Goal: Information Seeking & Learning: Find specific fact

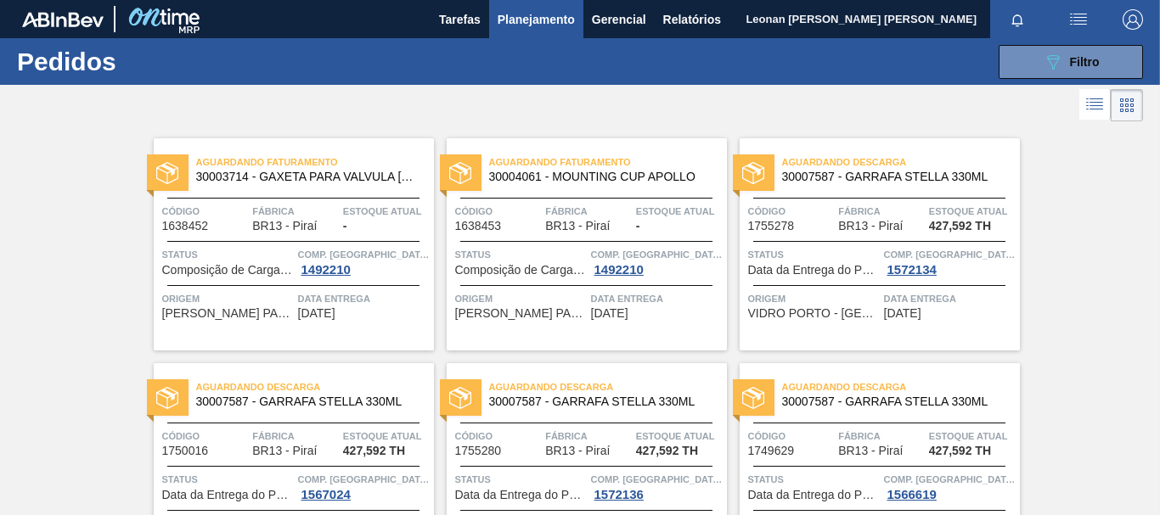
click at [1077, 60] on span "Filtro" at bounding box center [1085, 62] width 30 height 14
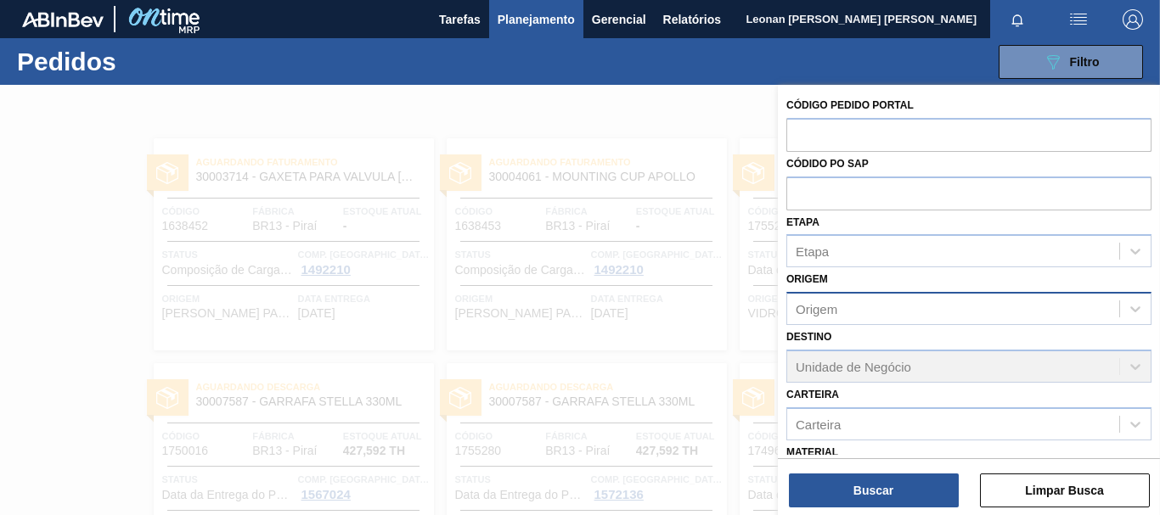
scroll to position [197, 0]
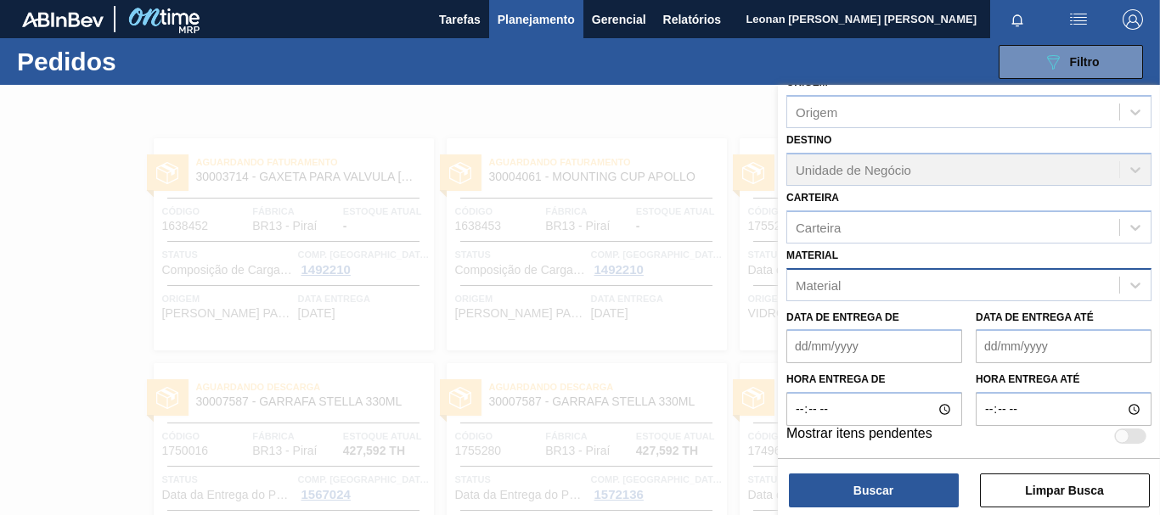
click at [935, 287] on div "Material" at bounding box center [953, 285] width 332 height 25
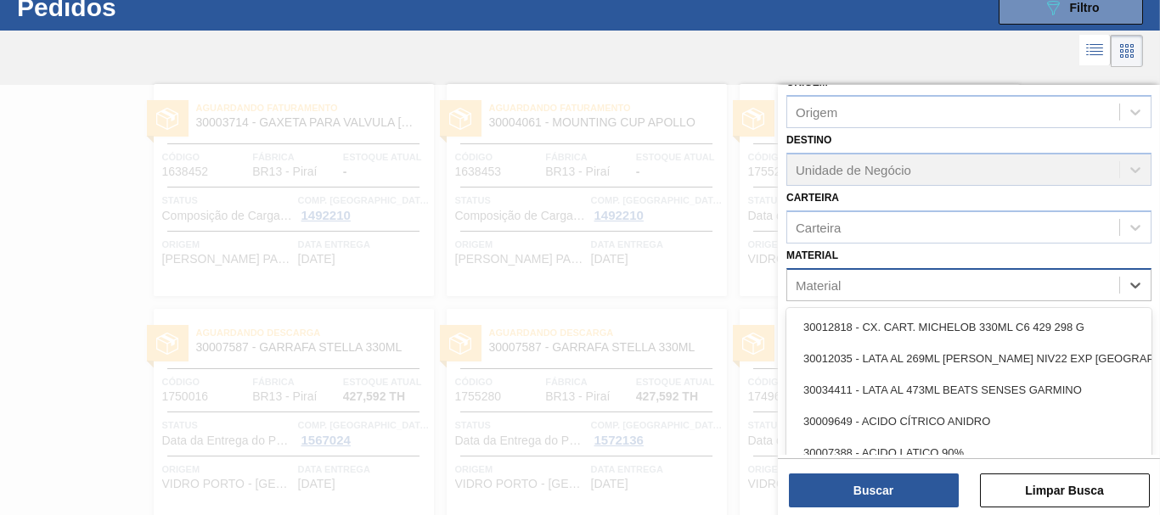
scroll to position [54, 0]
type input "citrat"
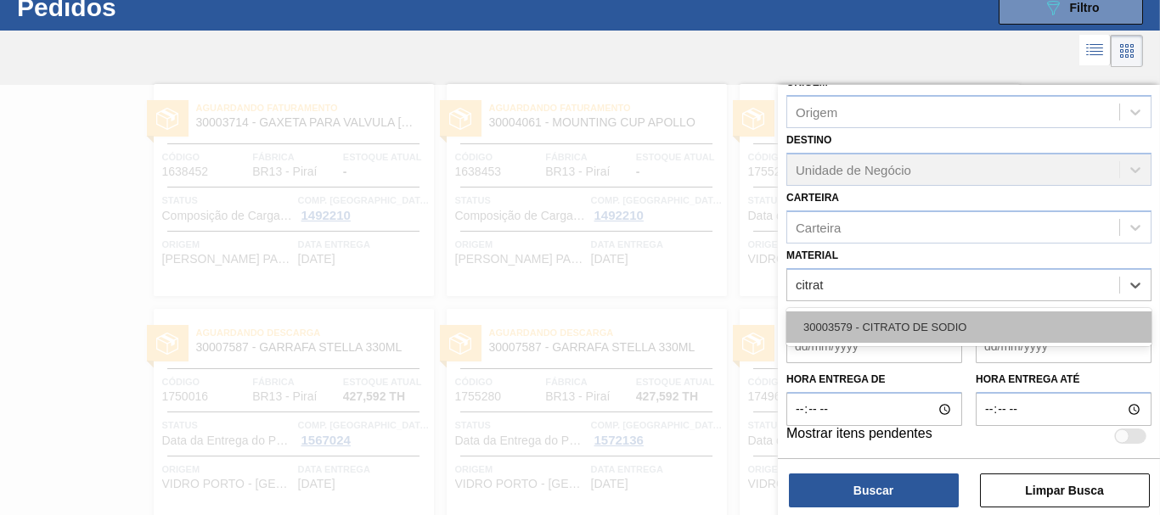
click at [930, 324] on div "30003579 - CITRATO DE SODIO" at bounding box center [968, 327] width 365 height 31
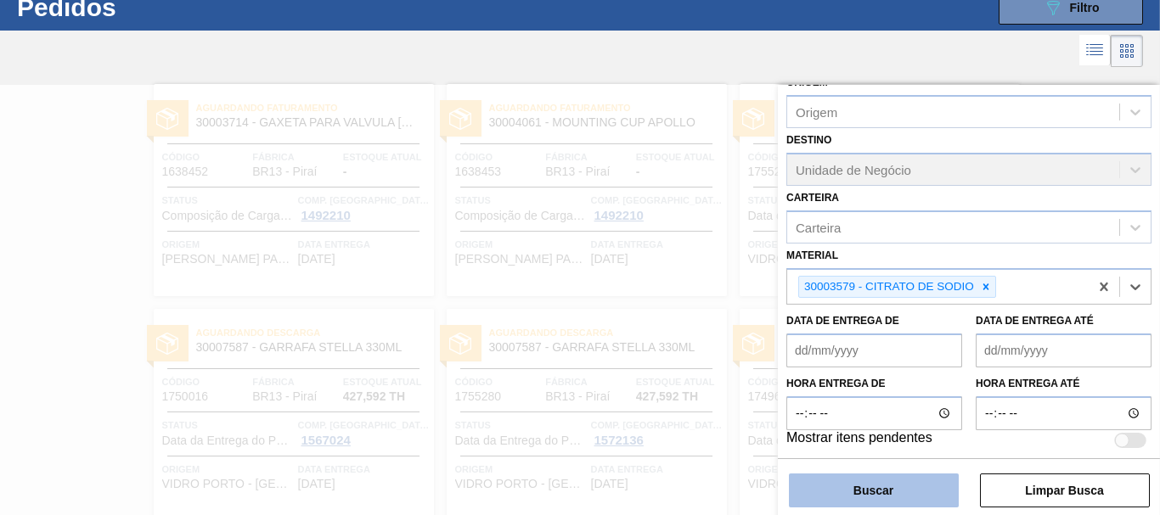
click at [875, 503] on button "Buscar" at bounding box center [874, 491] width 170 height 34
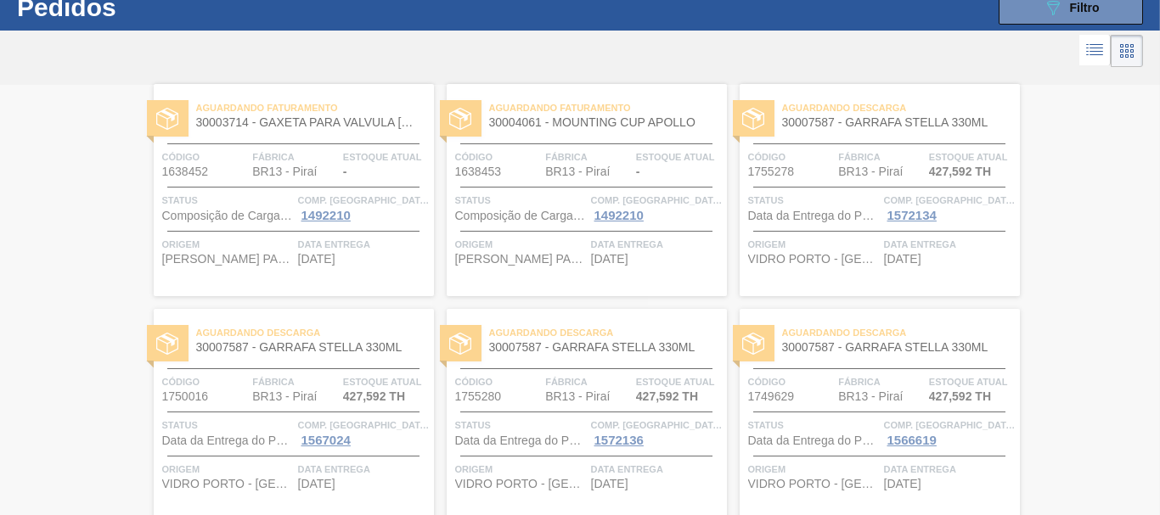
scroll to position [0, 0]
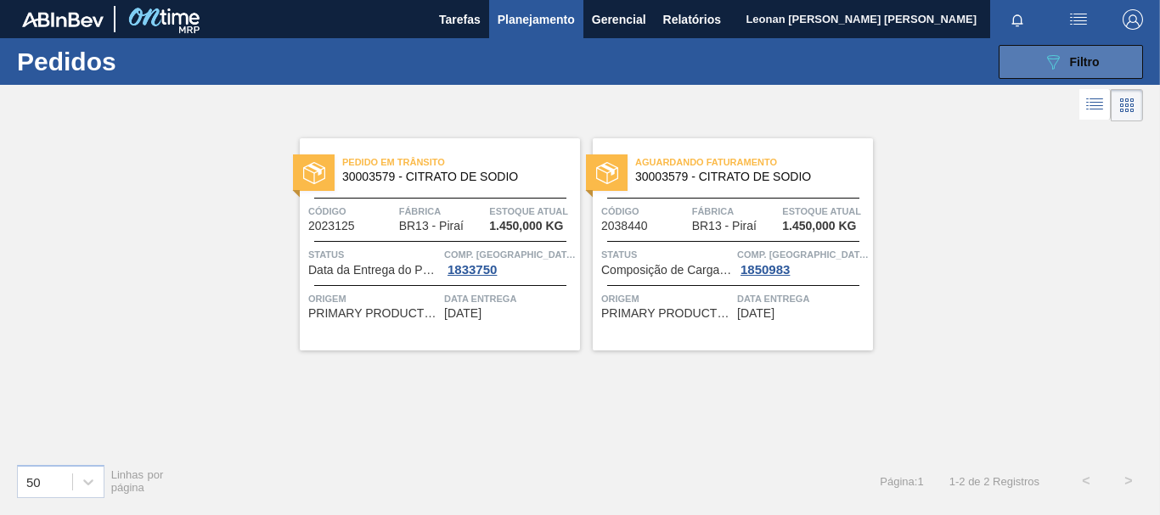
click at [1110, 67] on button "089F7B8B-B2A5-4AFE-B5C0-19BA573D28AC Filtro" at bounding box center [1071, 62] width 144 height 34
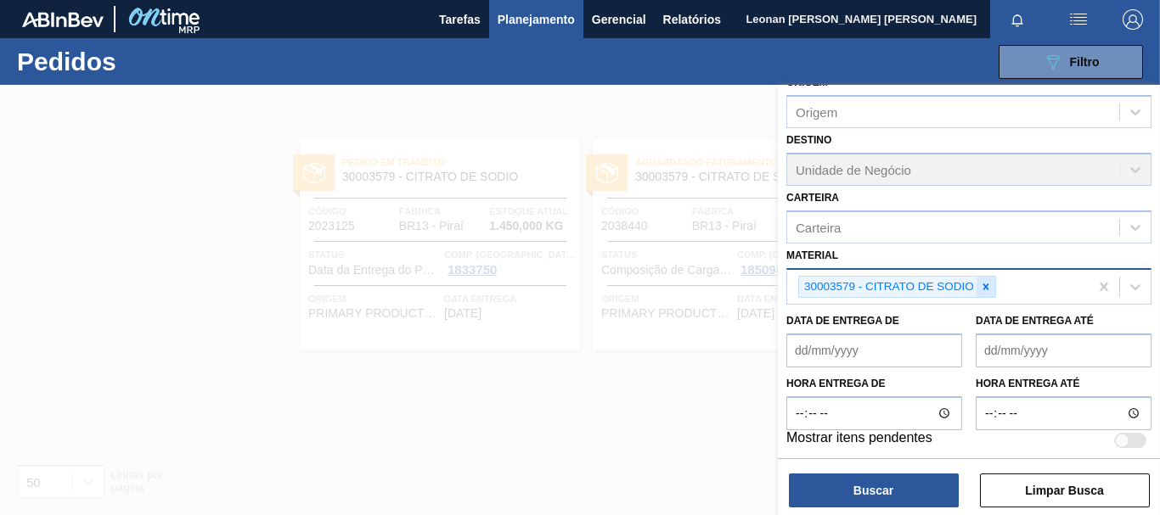
click at [986, 288] on icon at bounding box center [986, 287] width 6 height 6
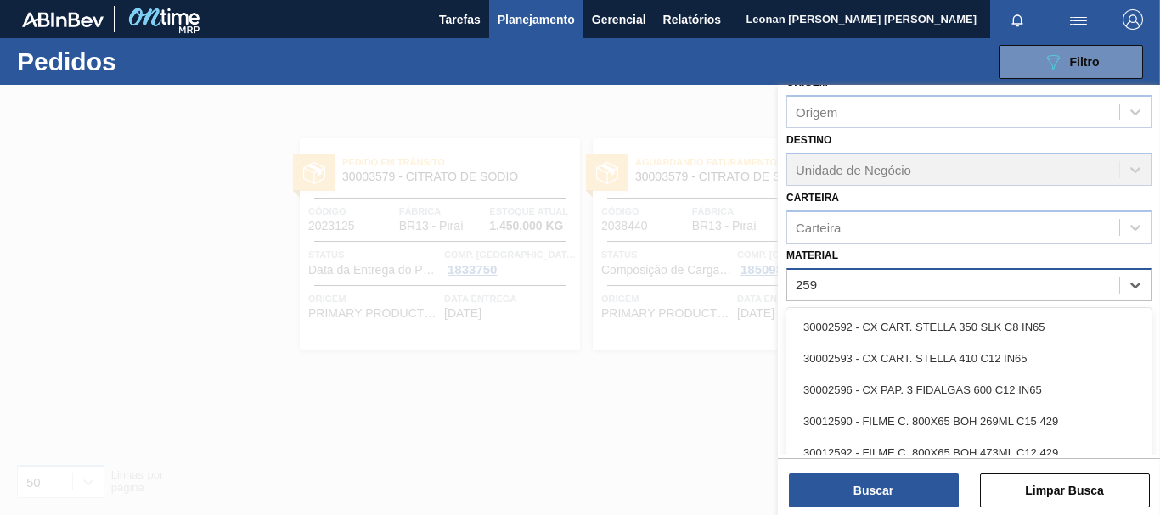
type input "2598"
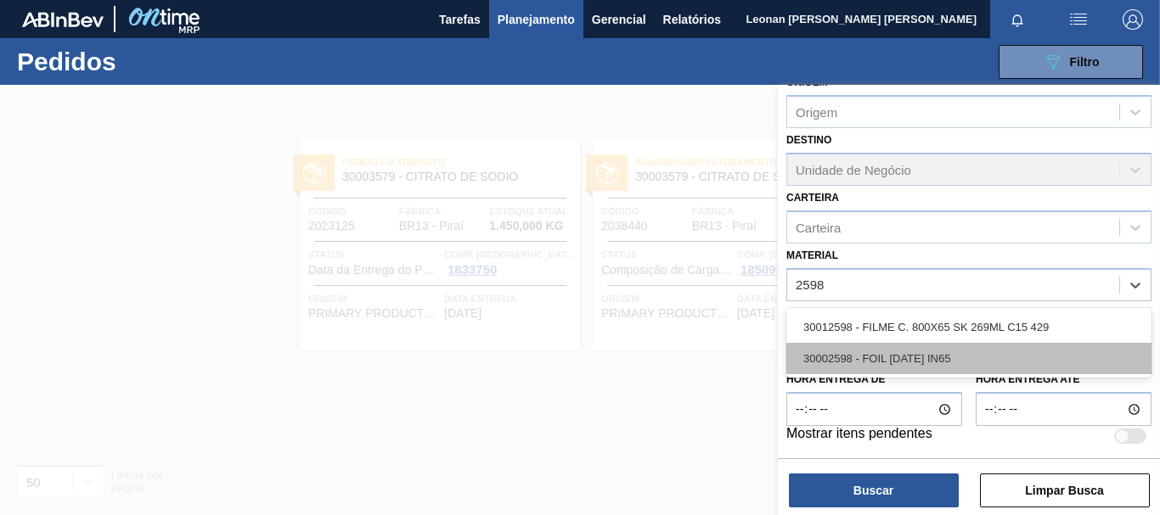
click at [900, 358] on div "30002598 - FOIL [DATE] IN65" at bounding box center [968, 358] width 365 height 31
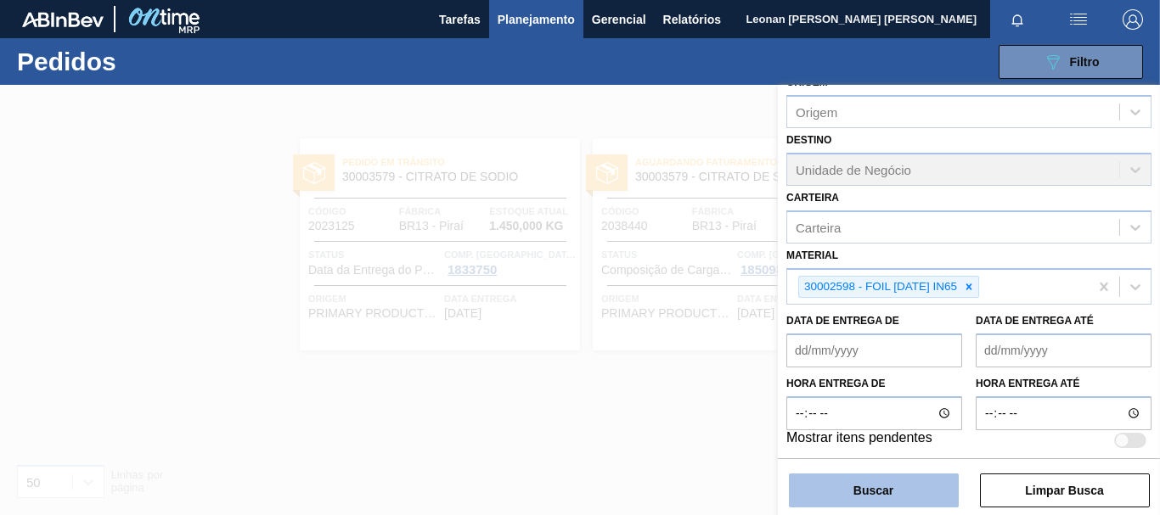
click at [916, 487] on button "Buscar" at bounding box center [874, 491] width 170 height 34
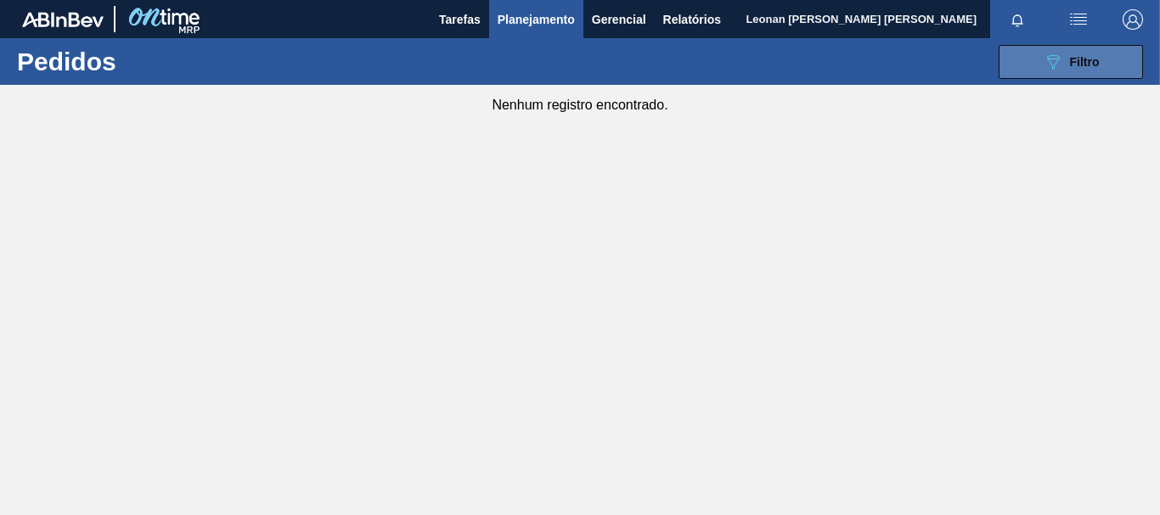
click at [1078, 57] on span "Filtro" at bounding box center [1085, 62] width 30 height 14
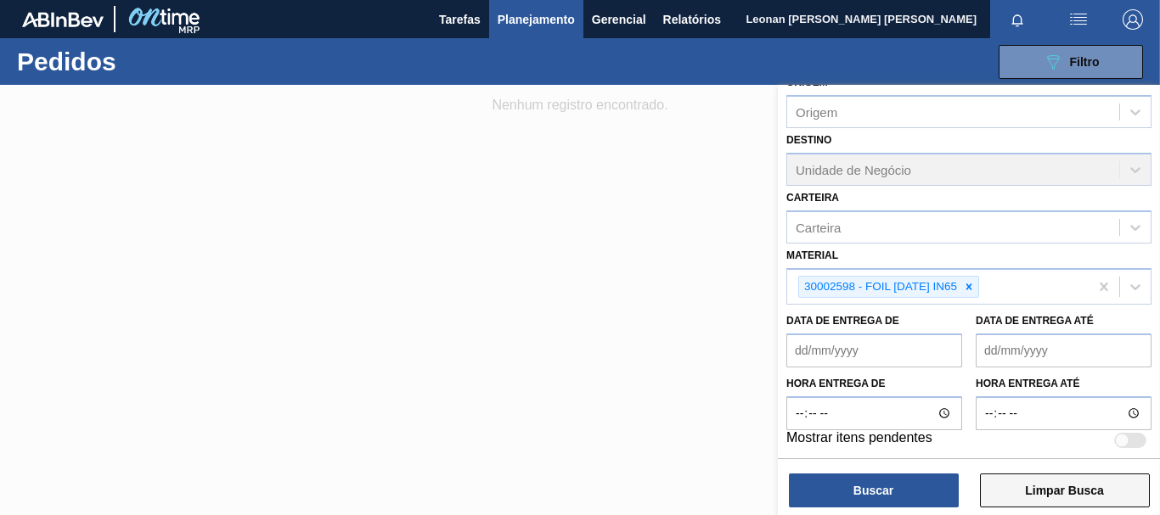
click at [1100, 484] on button "Limpar Busca" at bounding box center [1065, 491] width 170 height 34
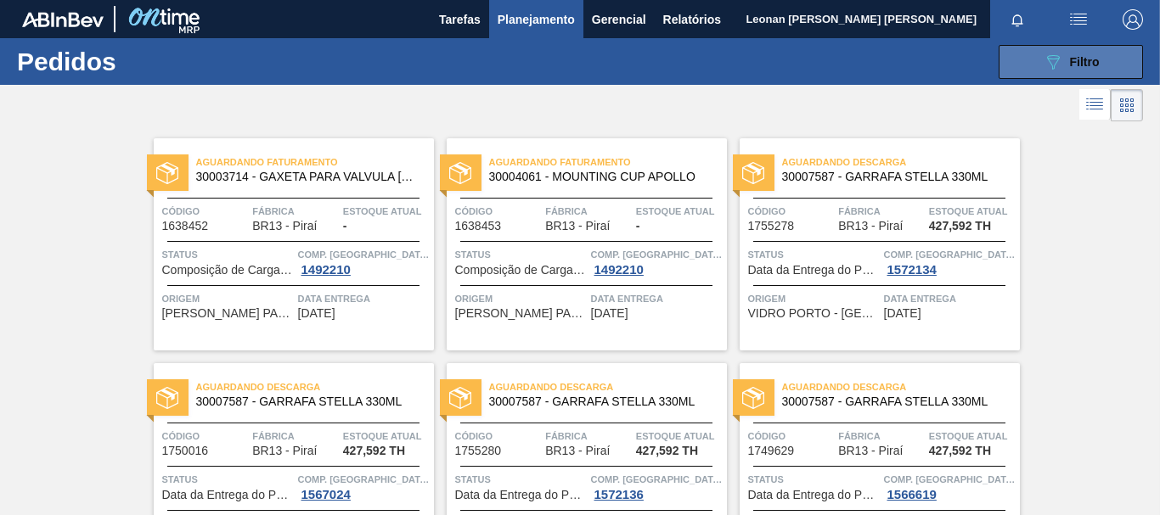
click at [1067, 69] on div "089F7B8B-B2A5-4AFE-B5C0-19BA573D28AC Filtro" at bounding box center [1071, 62] width 57 height 20
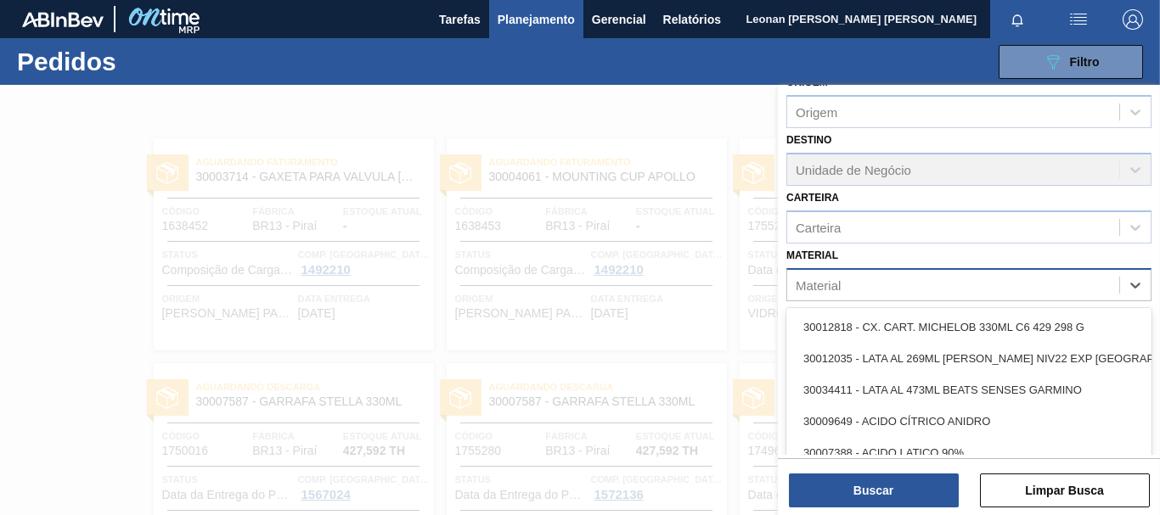
click at [1054, 282] on div "Material" at bounding box center [953, 285] width 332 height 25
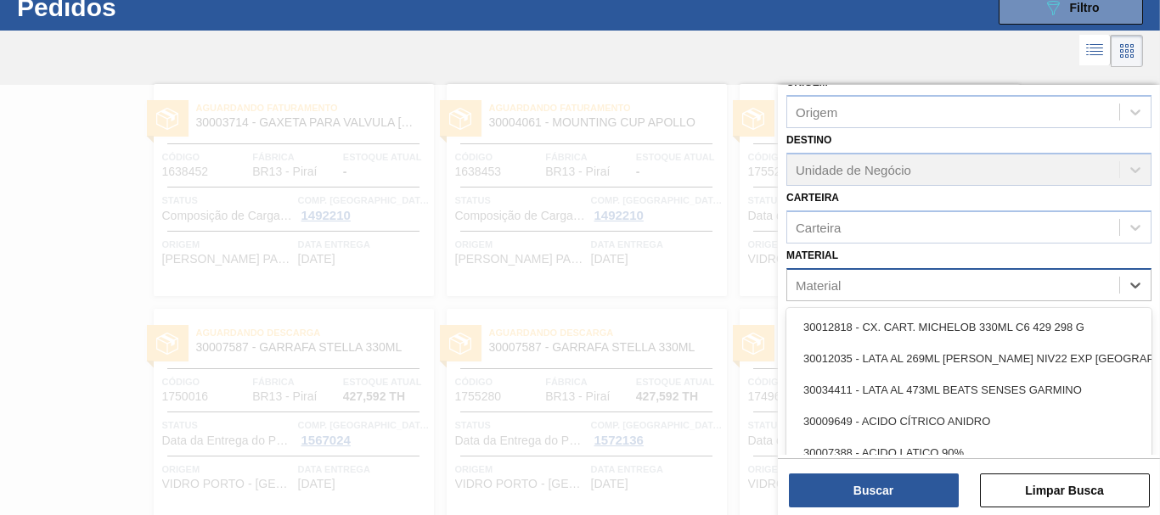
scroll to position [54, 0]
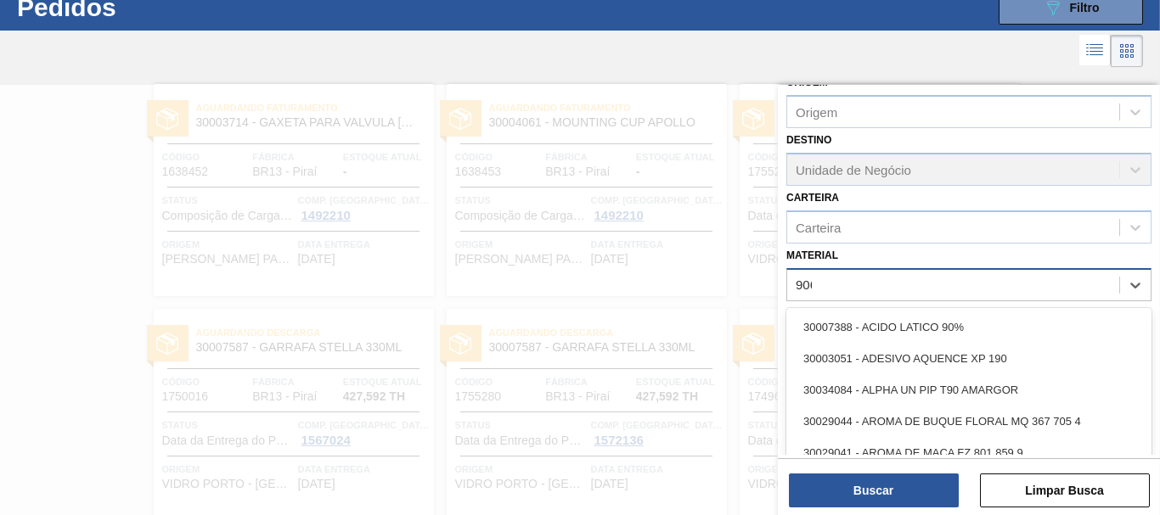
type input "9068"
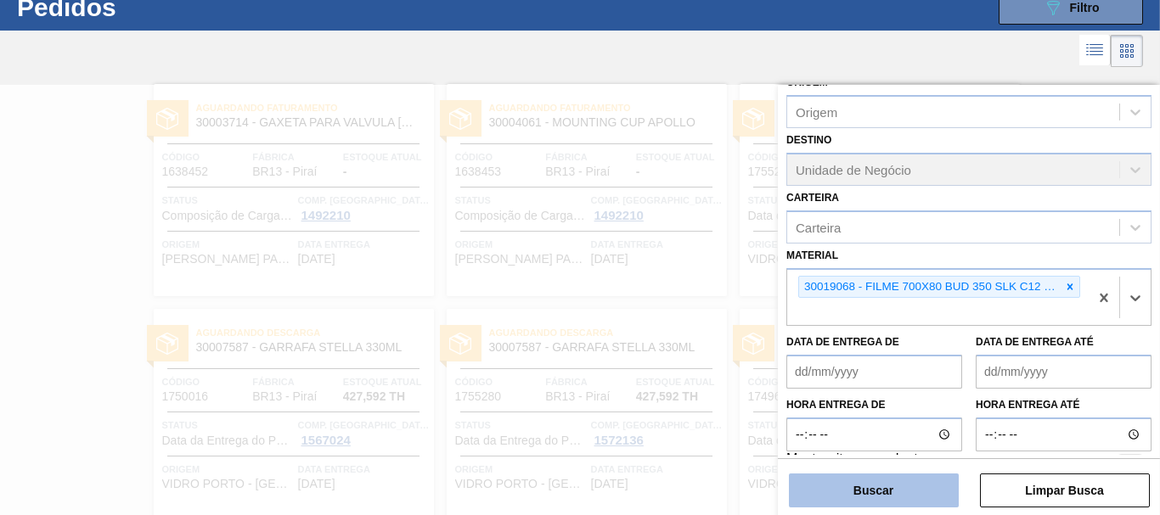
click at [913, 499] on button "Buscar" at bounding box center [874, 491] width 170 height 34
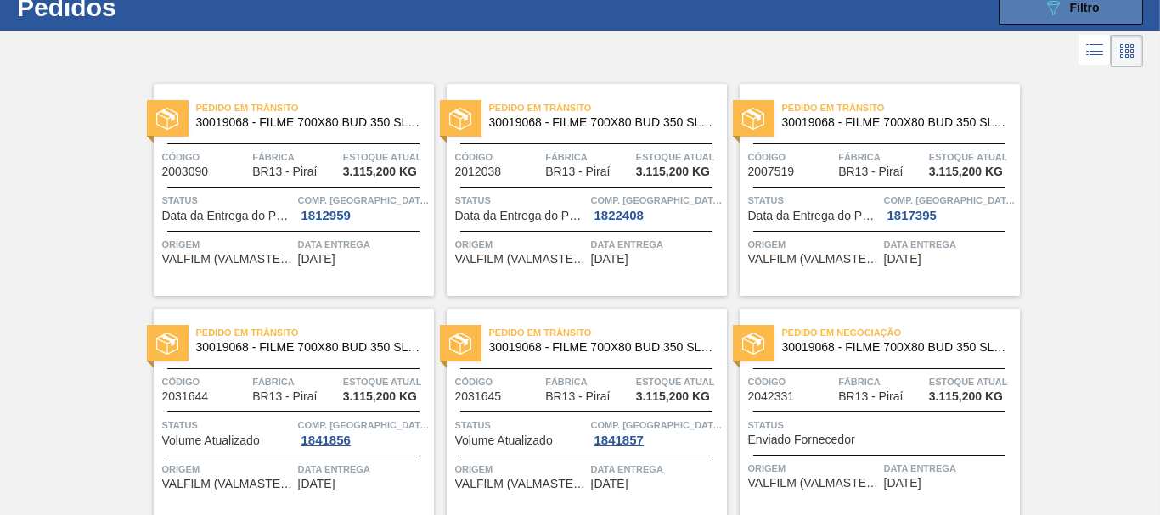
click at [1044, 18] on button "089F7B8B-B2A5-4AFE-B5C0-19BA573D28AC Filtro" at bounding box center [1071, 8] width 144 height 34
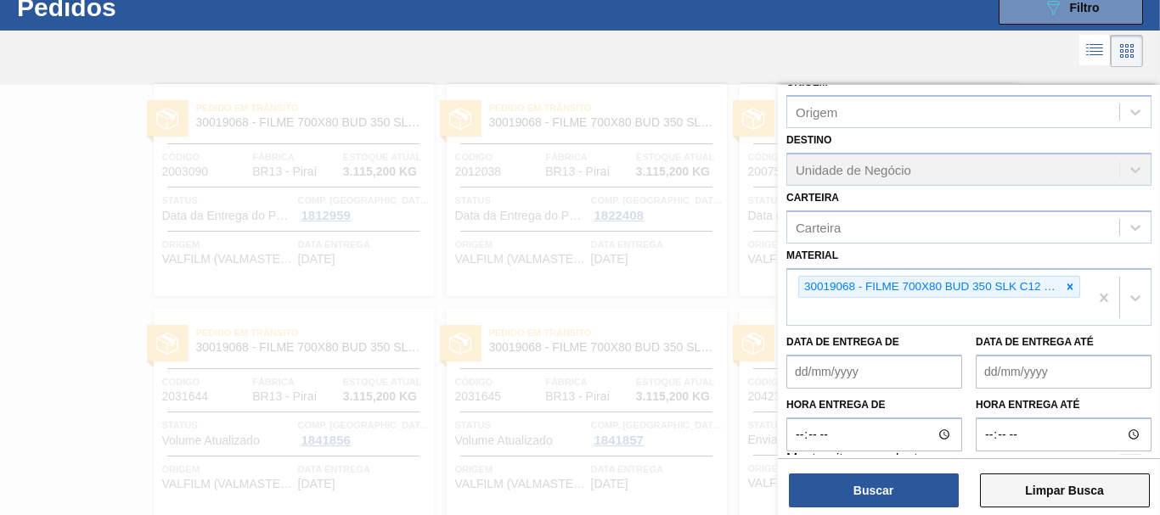
click at [1101, 498] on button "Limpar Busca" at bounding box center [1065, 491] width 170 height 34
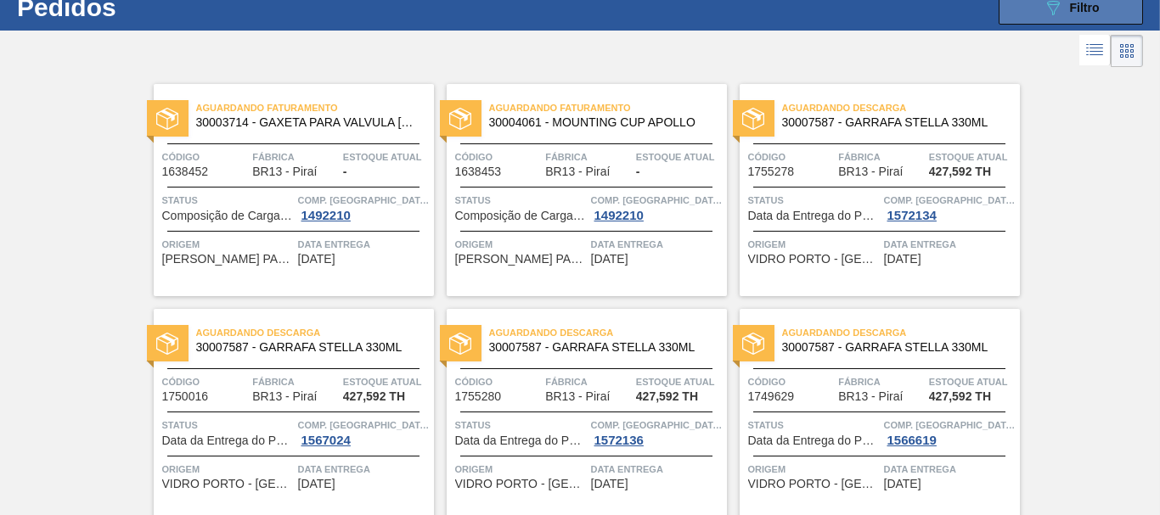
click at [1086, 13] on span "Filtro" at bounding box center [1085, 8] width 30 height 14
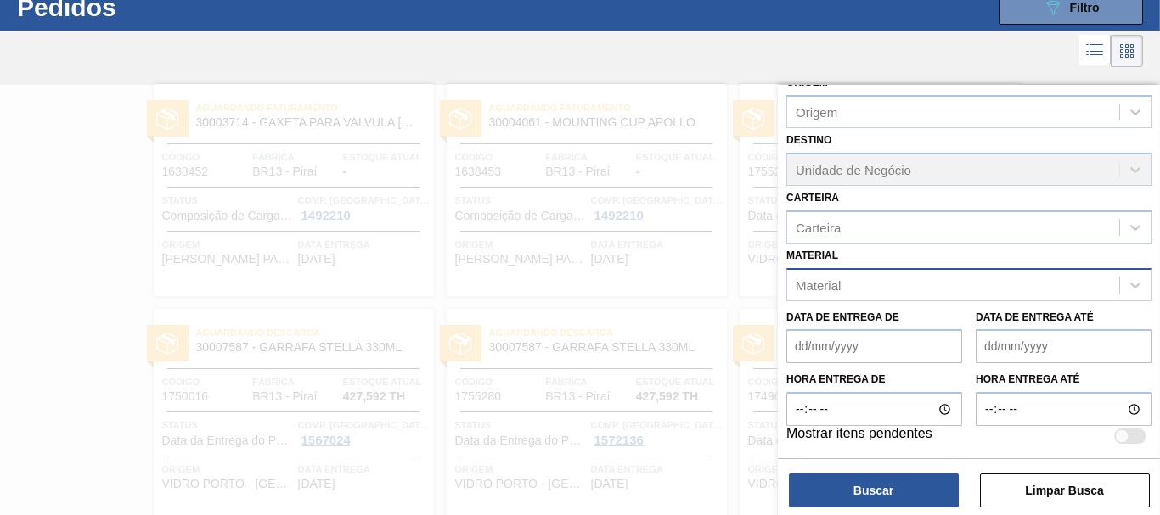
click at [1016, 290] on div "Material" at bounding box center [953, 285] width 332 height 25
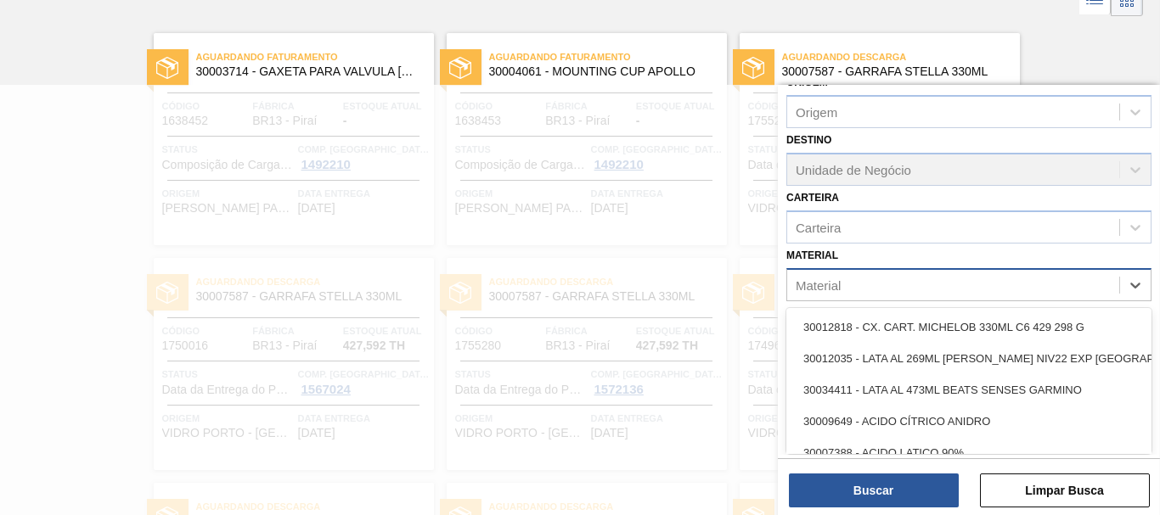
scroll to position [109, 0]
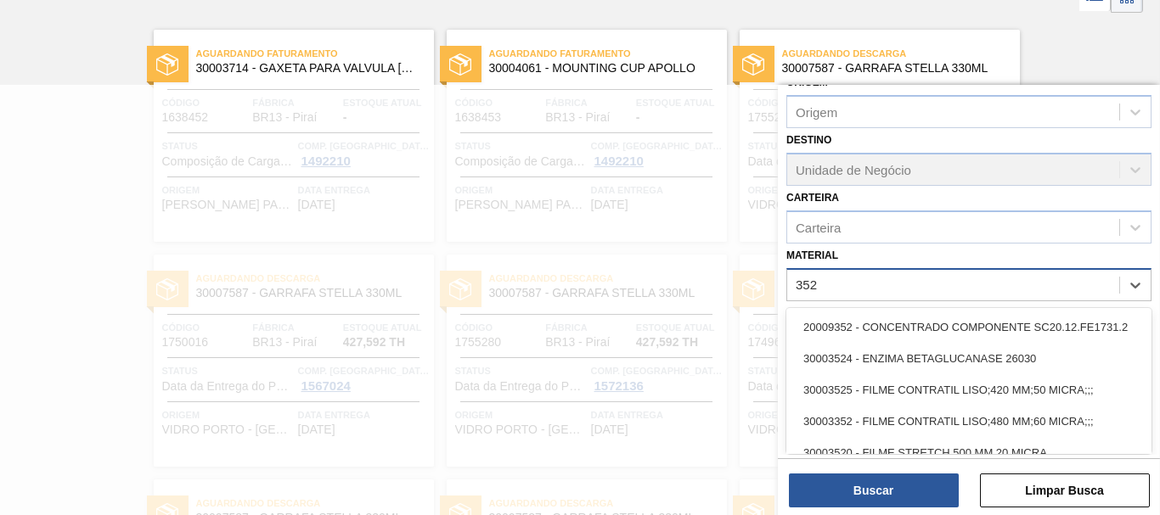
type input "3525"
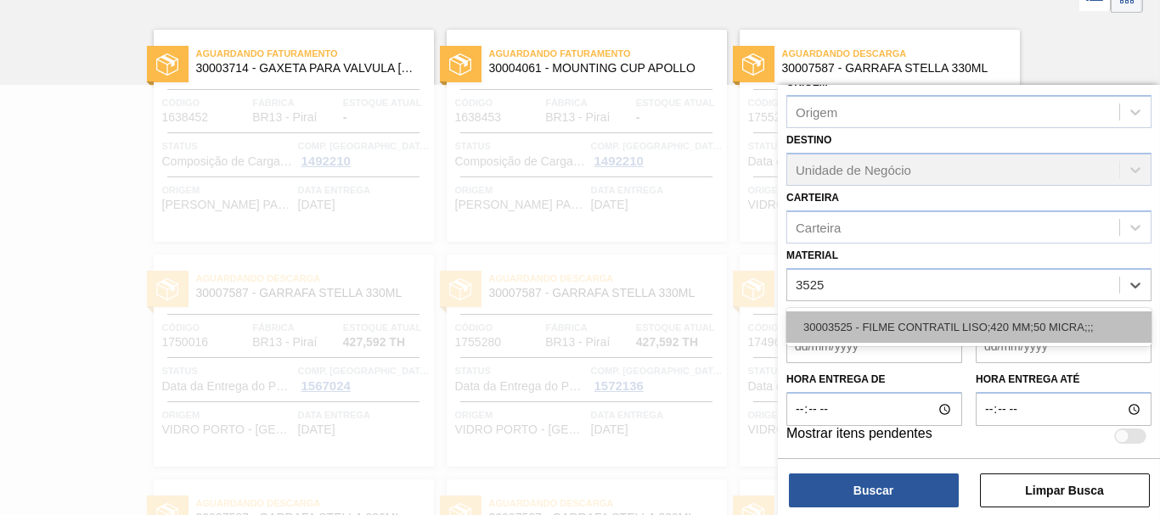
click at [1038, 322] on div "30003525 - FILME CONTRATIL LISO;420 MM;50 MICRA;;;" at bounding box center [968, 327] width 365 height 31
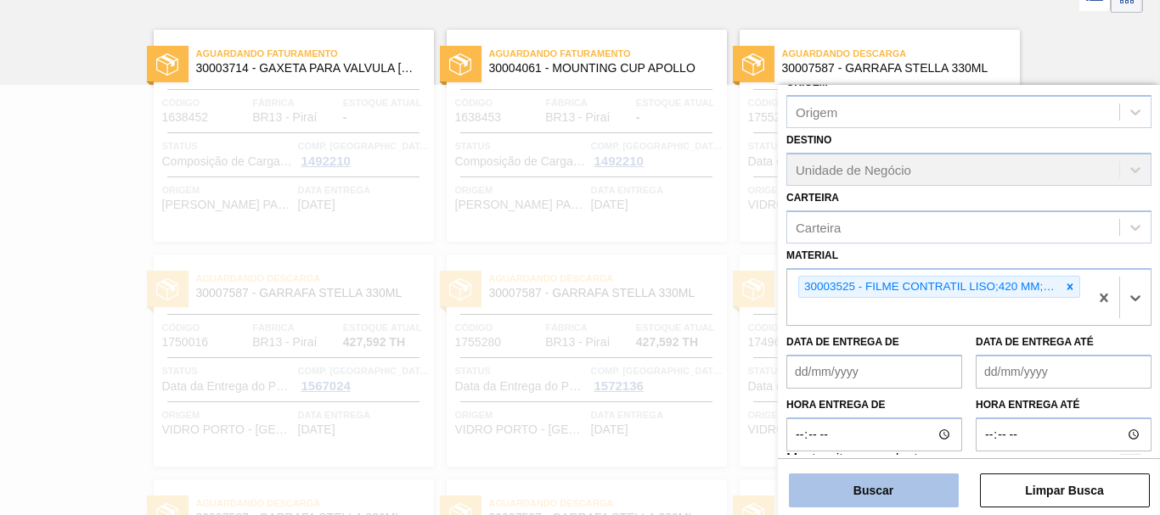
click at [921, 488] on button "Buscar" at bounding box center [874, 491] width 170 height 34
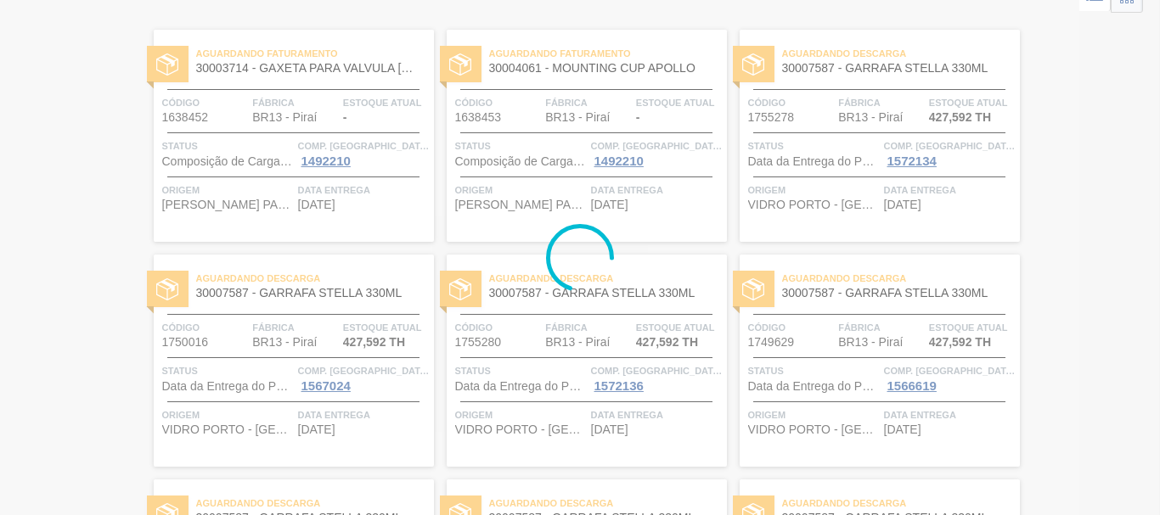
scroll to position [0, 0]
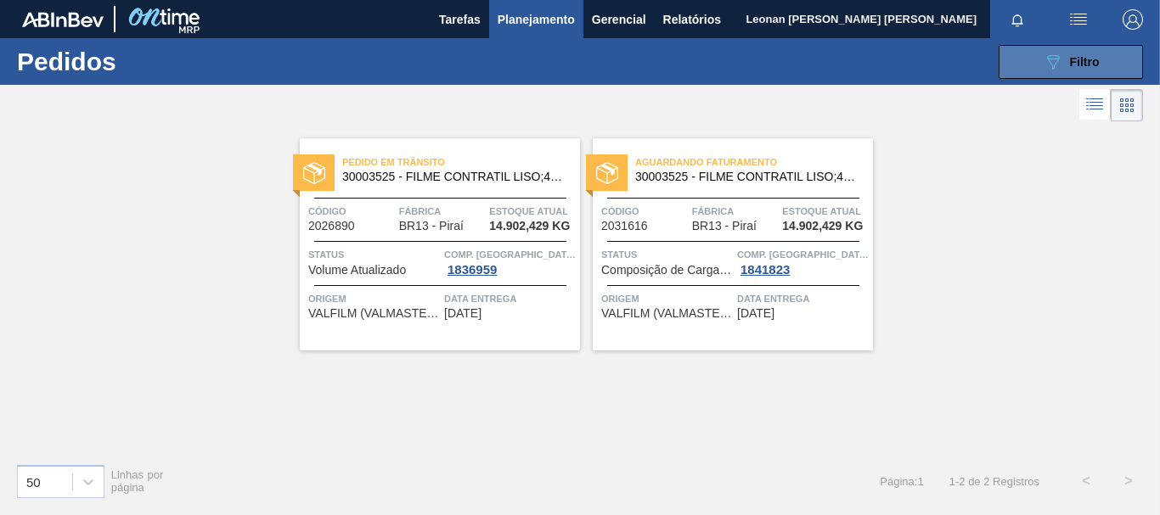
click at [1039, 72] on button "089F7B8B-B2A5-4AFE-B5C0-19BA573D28AC Filtro" at bounding box center [1071, 62] width 144 height 34
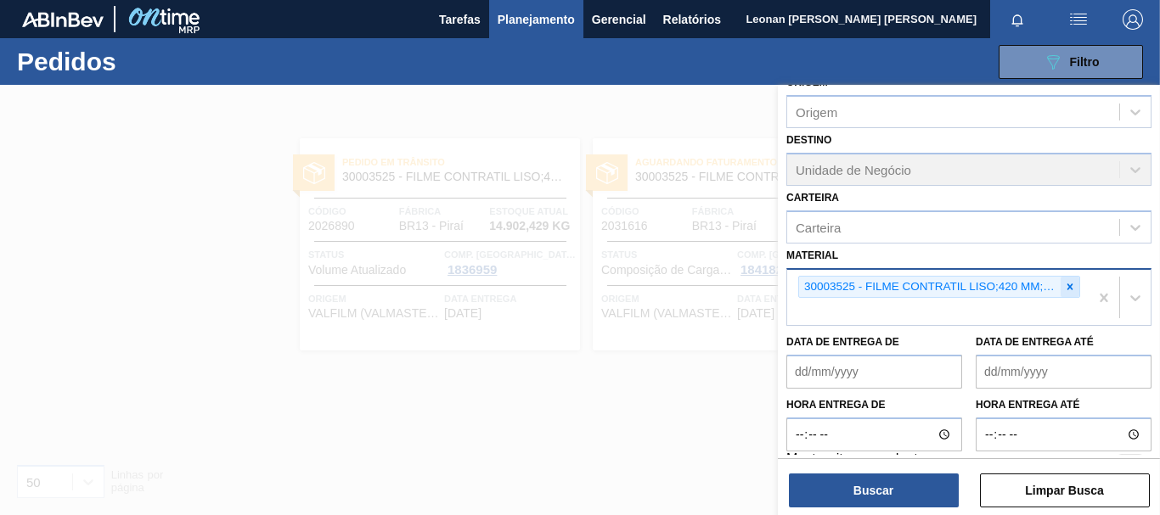
click at [1073, 284] on div at bounding box center [1070, 287] width 19 height 21
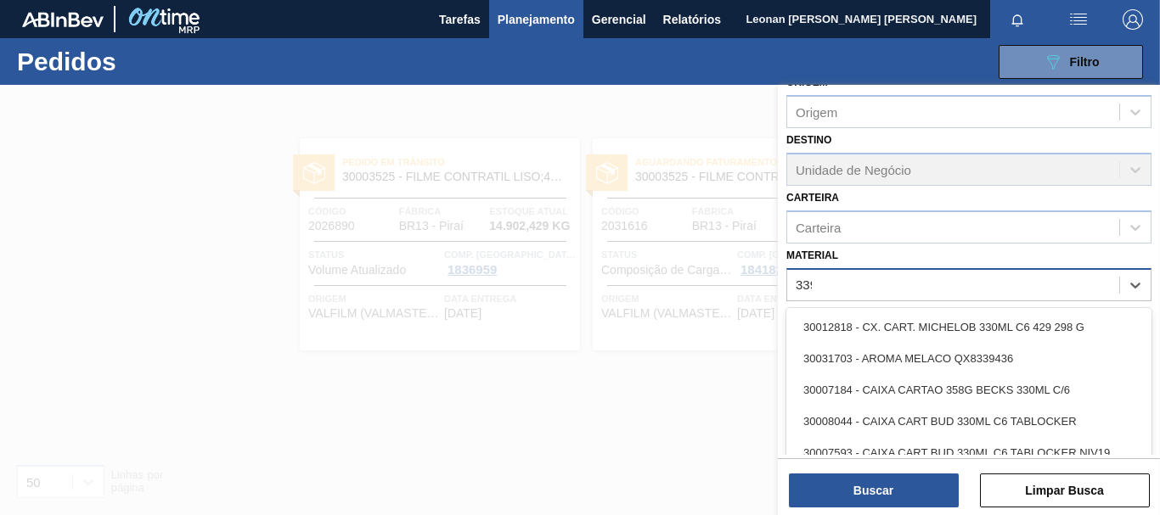
type input "3393"
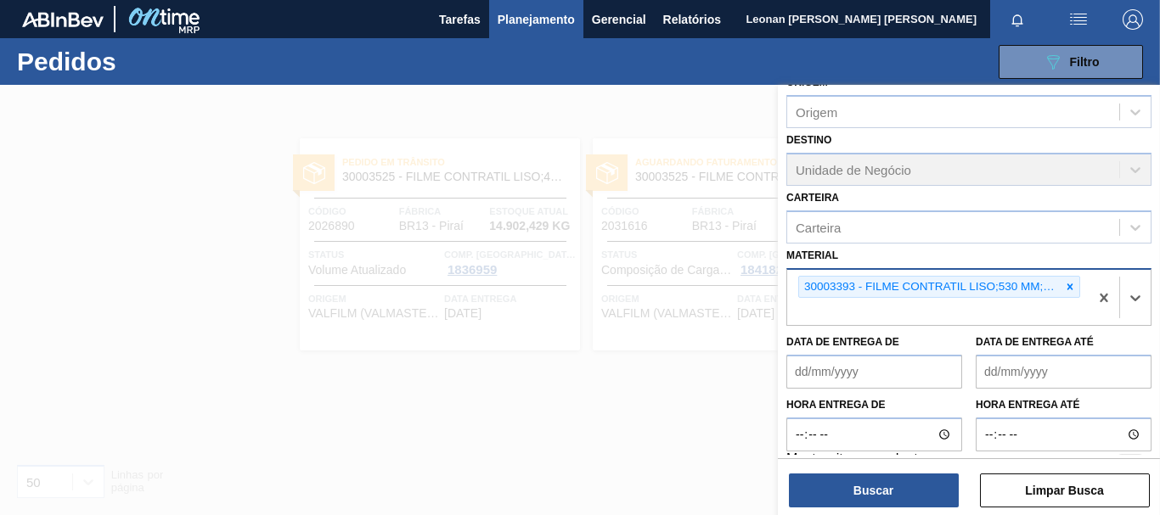
click at [874, 508] on div "Código Pedido Portal Códido PO SAP Etapa Etapa Origem Origem Destino Unidade de…" at bounding box center [969, 302] width 382 height 434
click at [883, 493] on button "Buscar" at bounding box center [874, 491] width 170 height 34
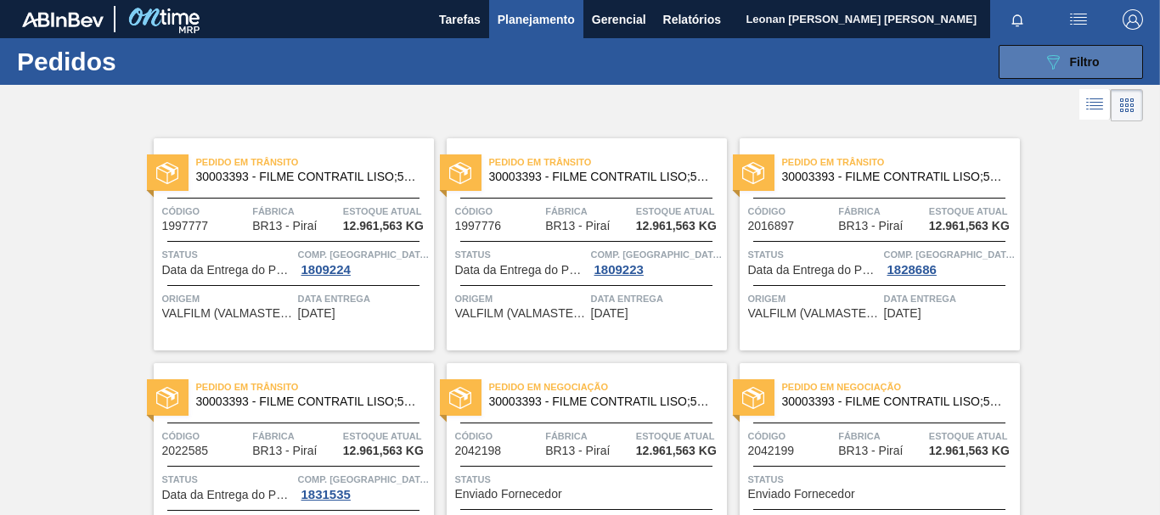
click at [1011, 62] on button "089F7B8B-B2A5-4AFE-B5C0-19BA573D28AC Filtro" at bounding box center [1071, 62] width 144 height 34
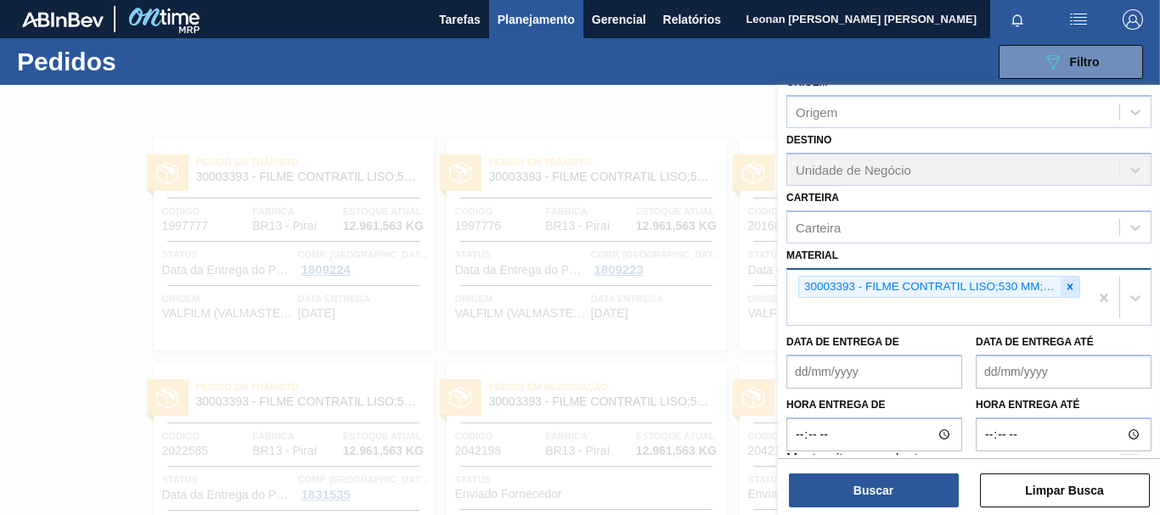
click at [1067, 285] on icon at bounding box center [1070, 287] width 6 height 6
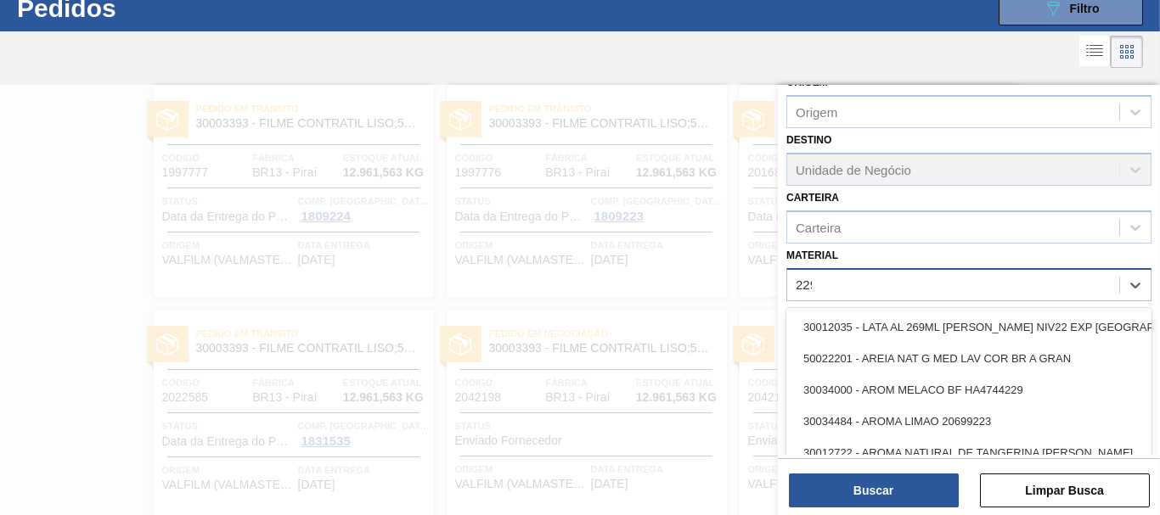
scroll to position [54, 0]
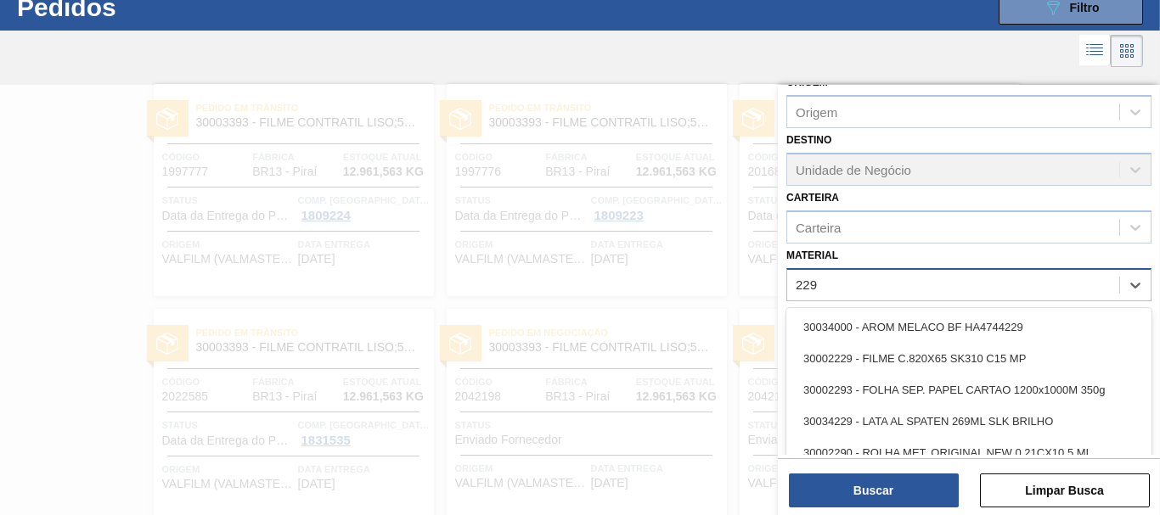
type input "2293"
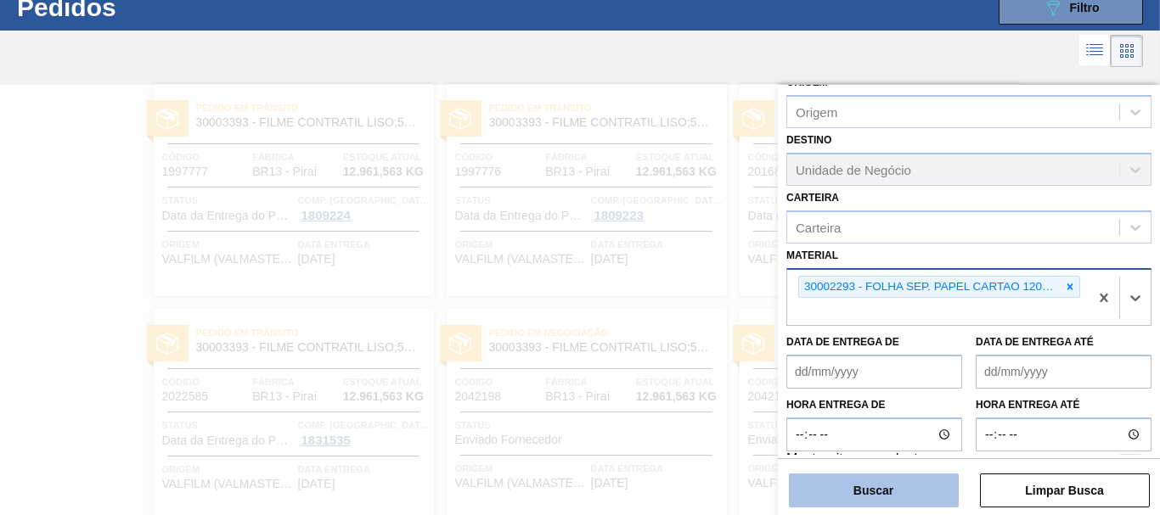
click at [924, 487] on button "Buscar" at bounding box center [874, 491] width 170 height 34
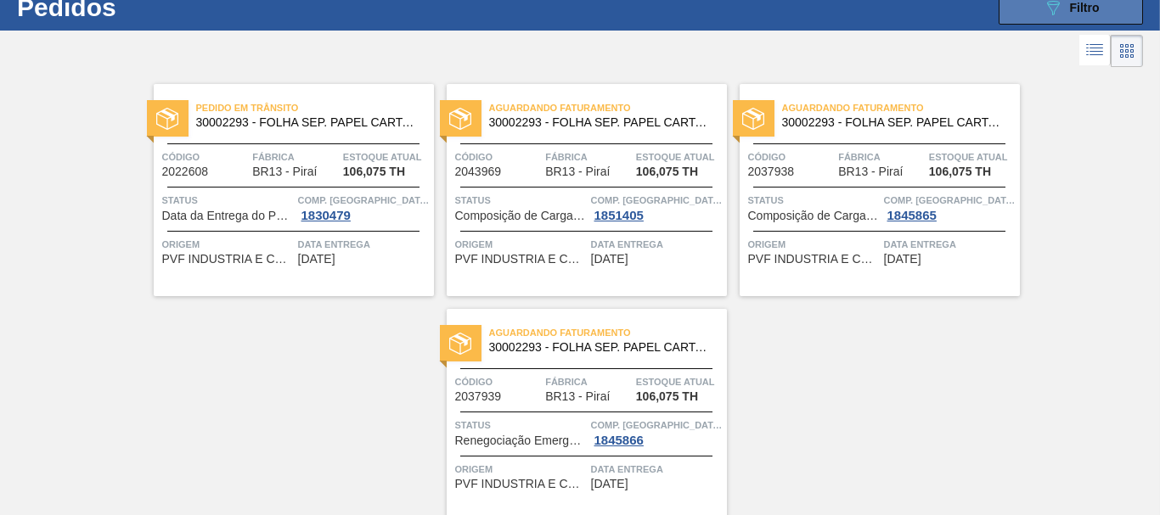
click at [1065, 22] on button "089F7B8B-B2A5-4AFE-B5C0-19BA573D28AC Filtro" at bounding box center [1071, 8] width 144 height 34
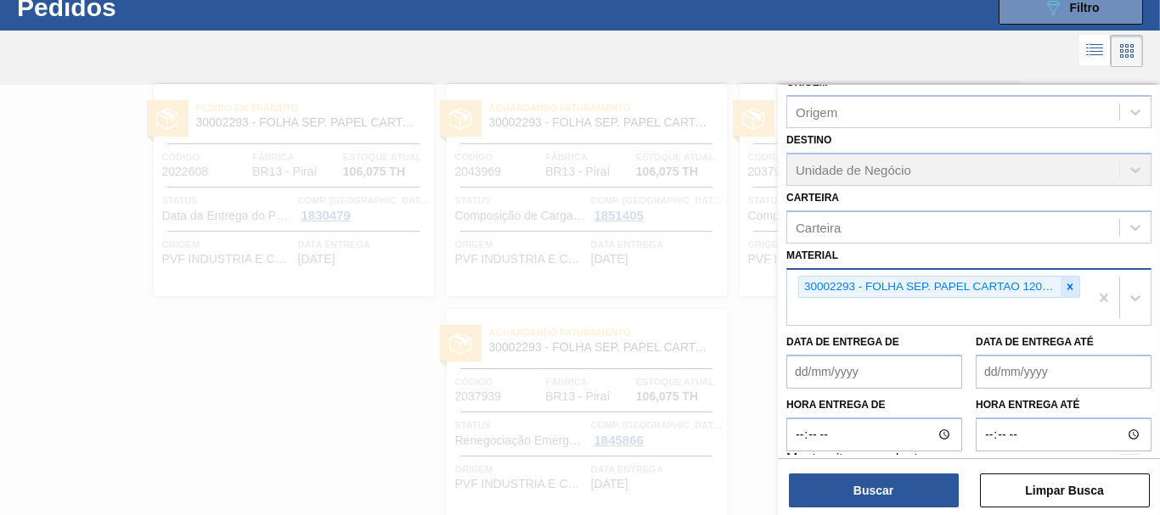
click at [1064, 284] on icon at bounding box center [1070, 287] width 12 height 12
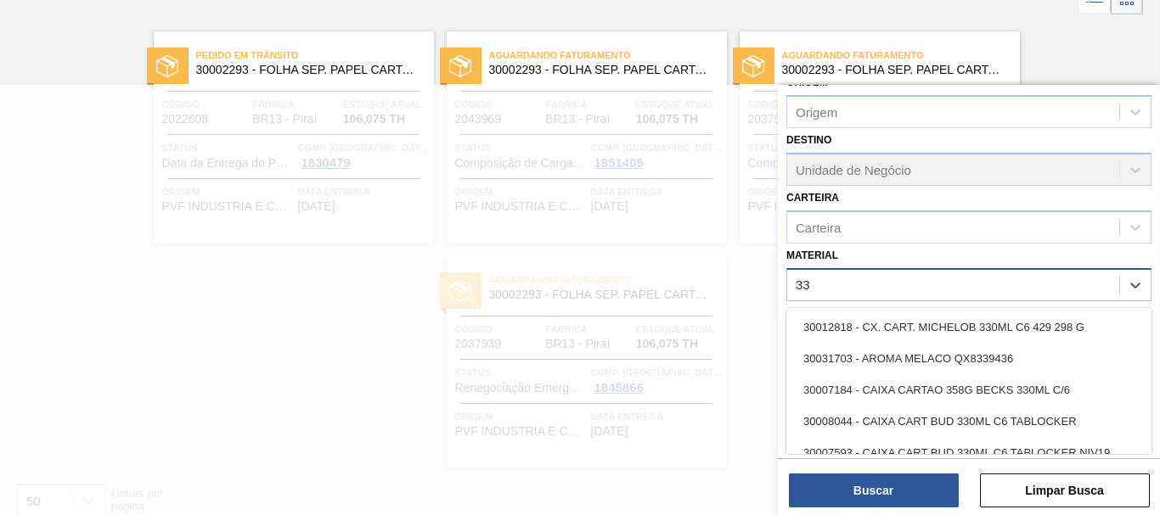
scroll to position [109, 0]
type input "3371"
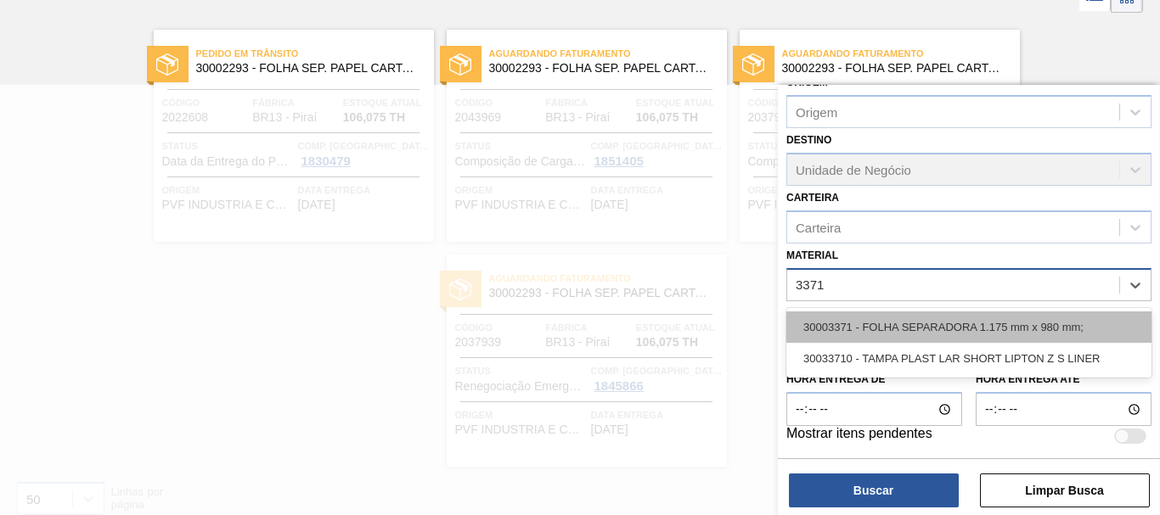
click at [1036, 326] on div "30003371 - FOLHA SEPARADORA 1.175 mm x 980 mm;" at bounding box center [968, 327] width 365 height 31
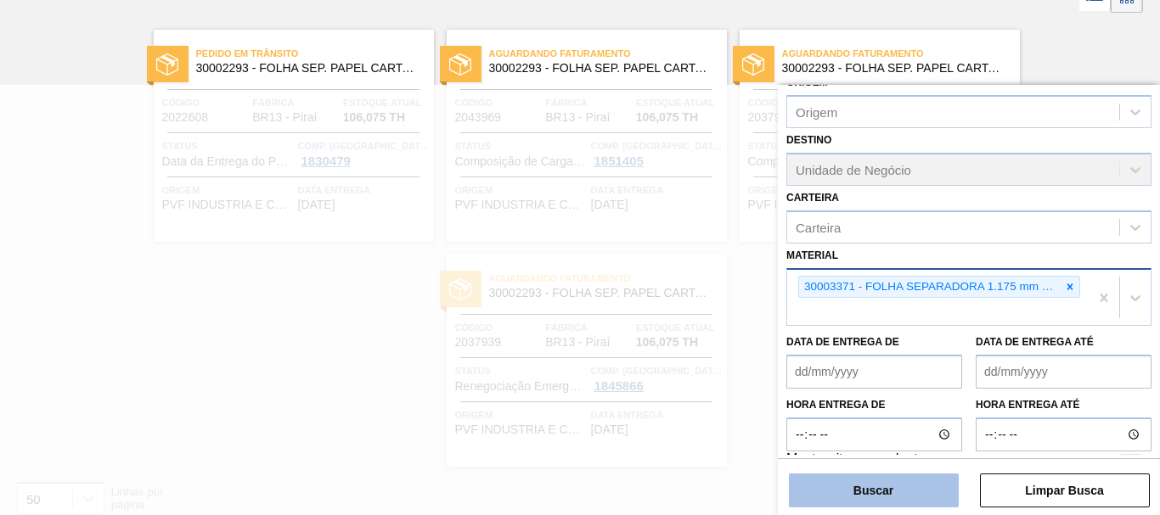
click at [879, 484] on button "Buscar" at bounding box center [874, 491] width 170 height 34
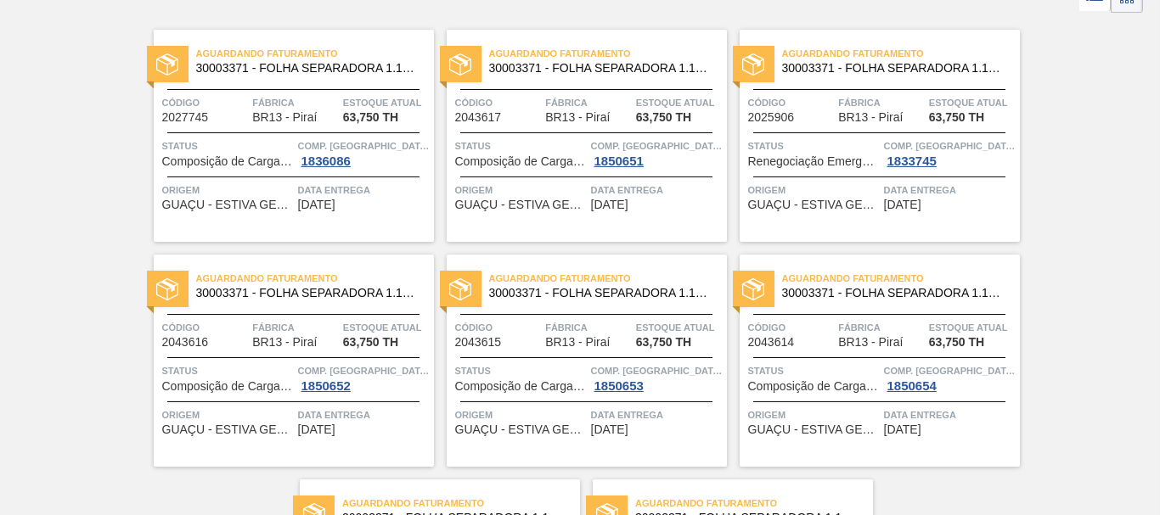
scroll to position [0, 0]
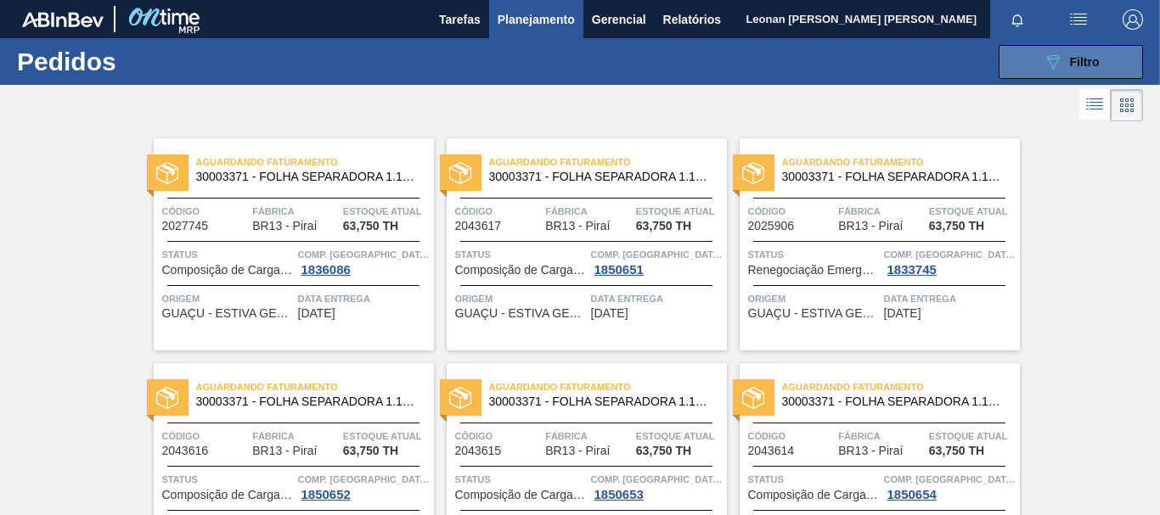
click at [1061, 65] on div "089F7B8B-B2A5-4AFE-B5C0-19BA573D28AC Filtro" at bounding box center [1071, 62] width 57 height 20
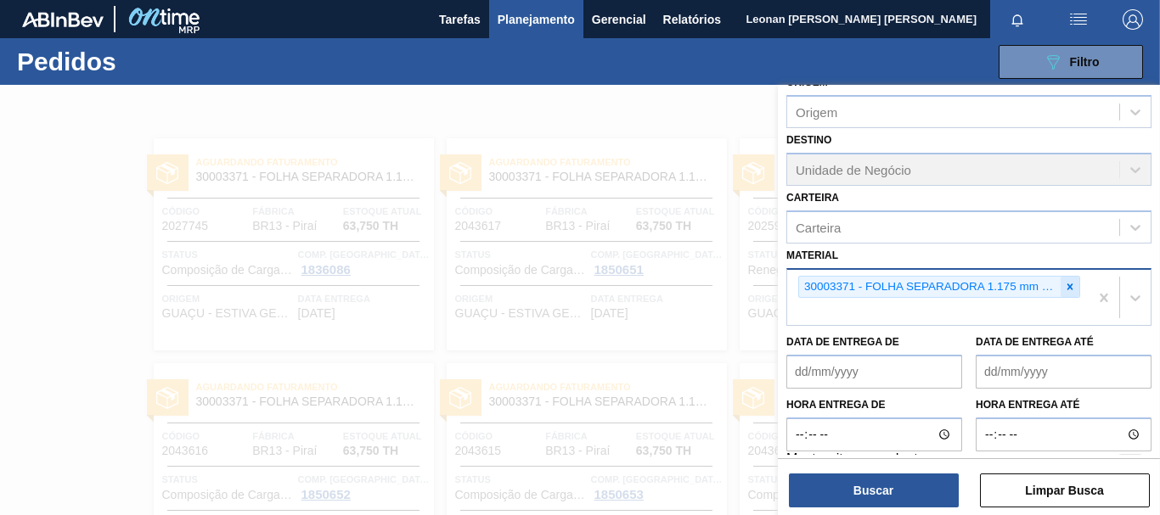
click at [1068, 282] on icon at bounding box center [1070, 287] width 12 height 12
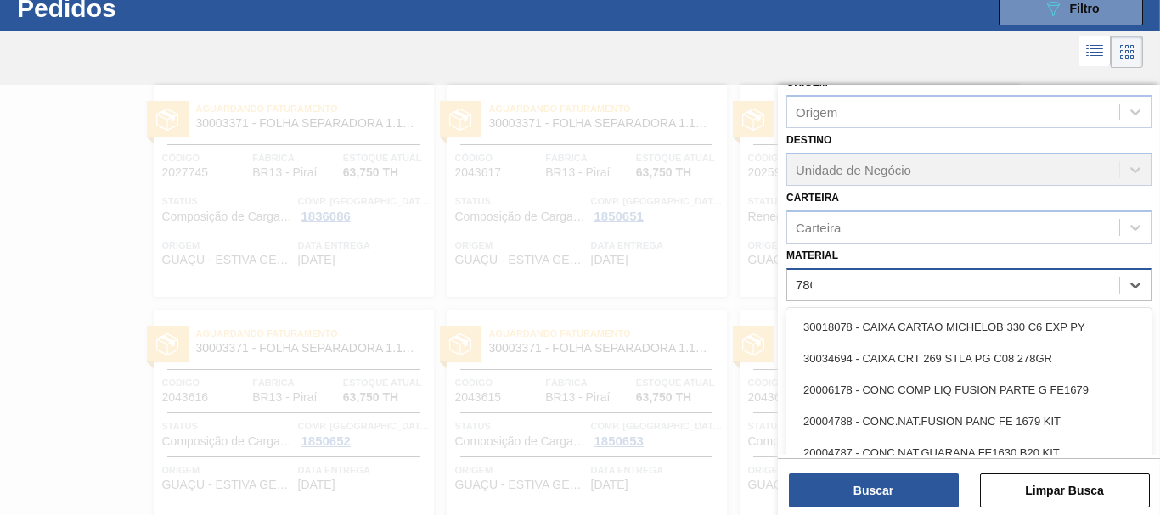
scroll to position [54, 0]
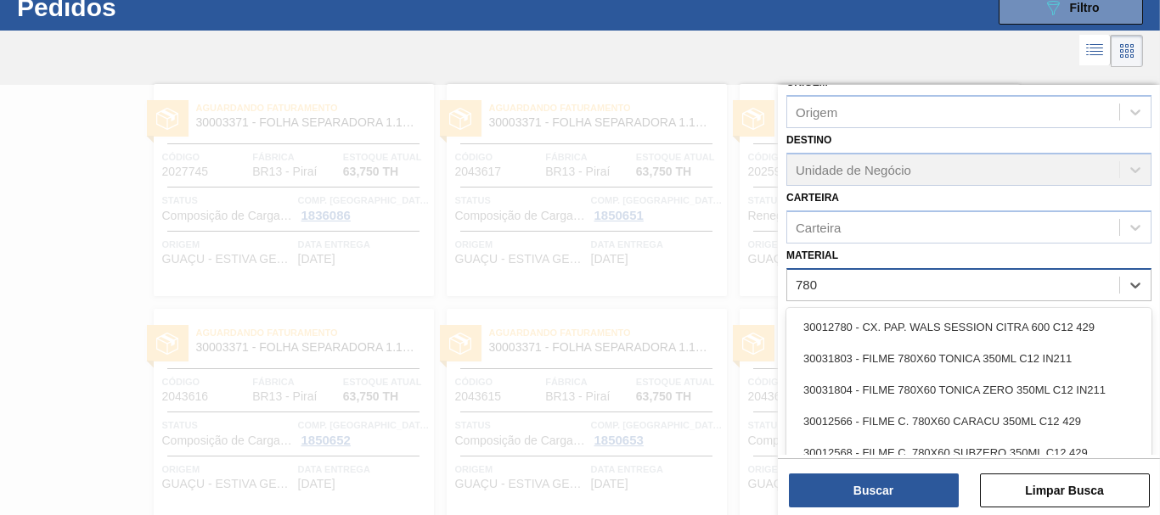
type input "7803"
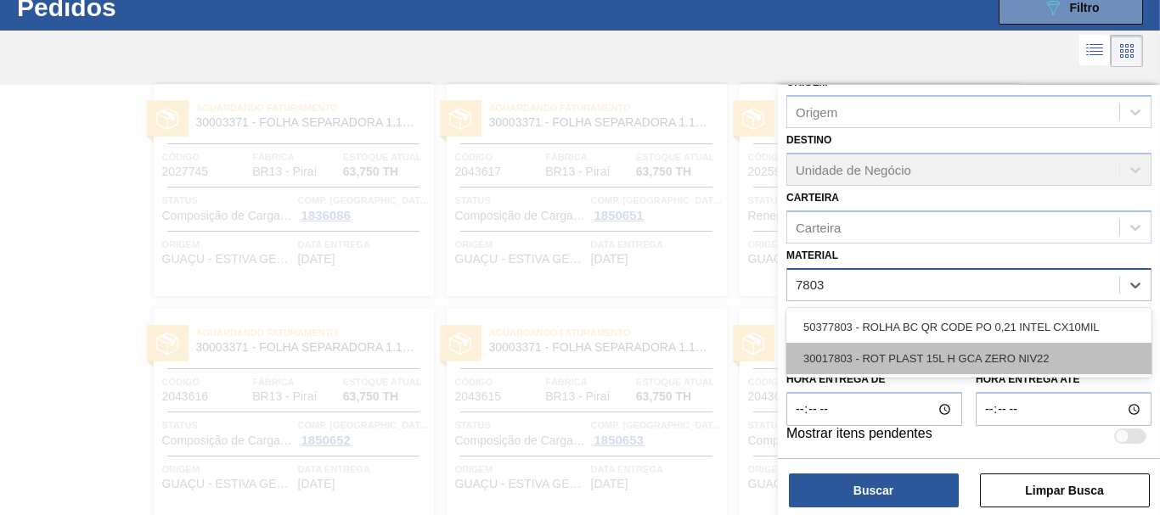
click at [1034, 363] on div "30017803 - ROT PLAST 15L H GCA ZERO NIV22" at bounding box center [968, 358] width 365 height 31
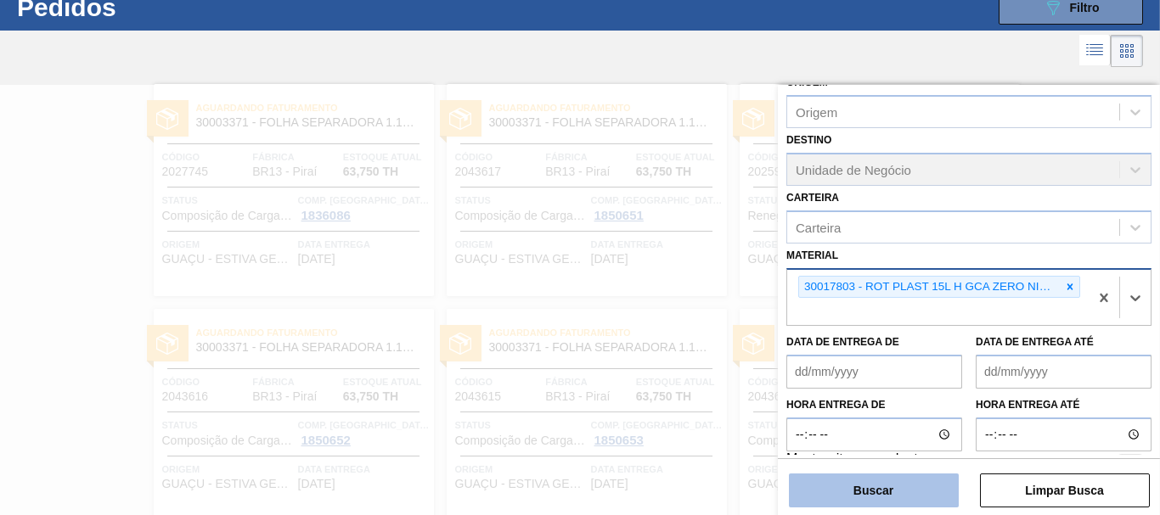
click at [923, 493] on button "Buscar" at bounding box center [874, 491] width 170 height 34
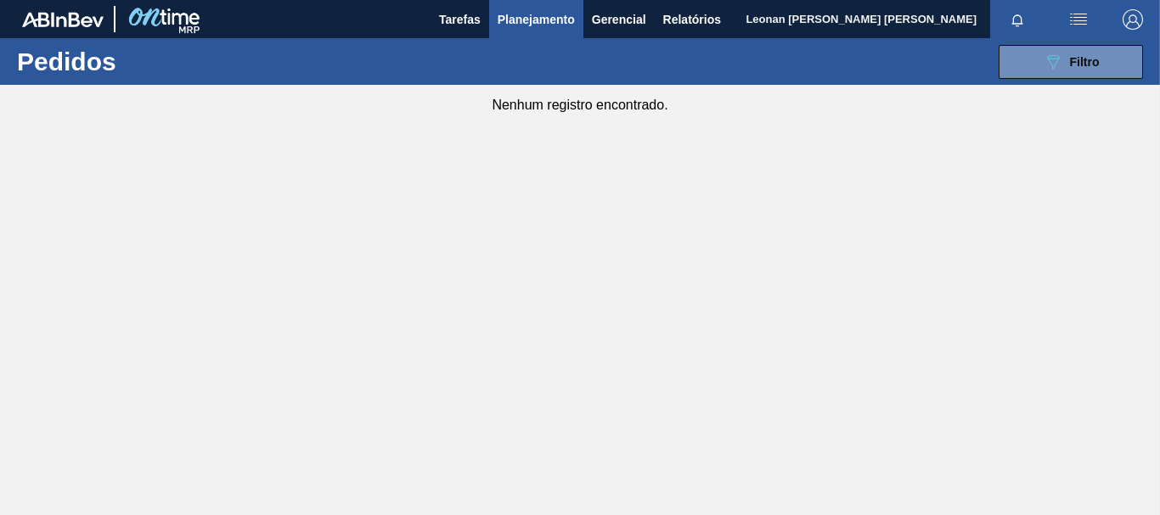
scroll to position [0, 0]
click at [1036, 63] on button "089F7B8B-B2A5-4AFE-B5C0-19BA573D28AC Filtro" at bounding box center [1071, 62] width 144 height 34
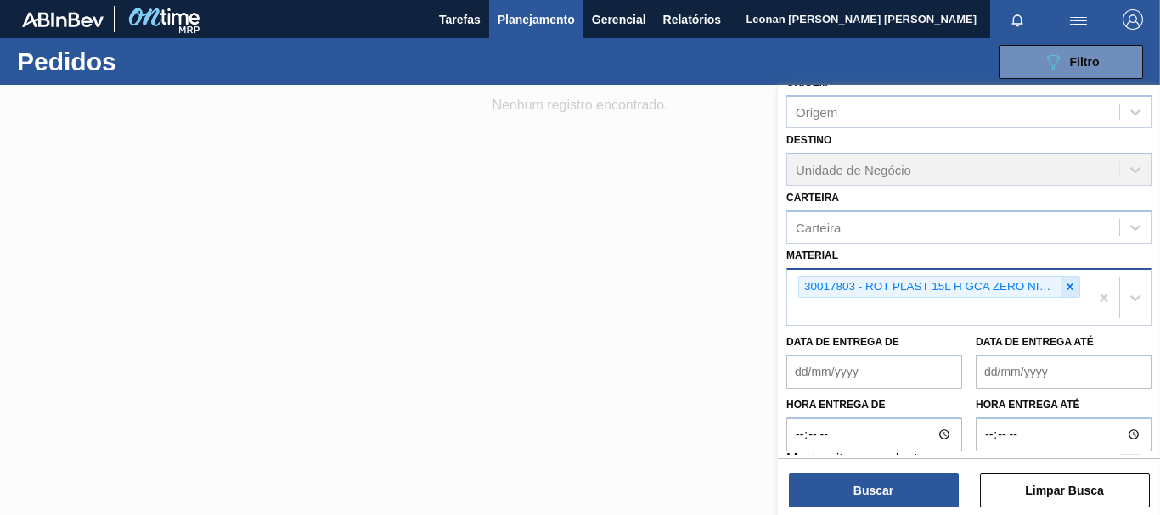
click at [1073, 288] on icon at bounding box center [1070, 287] width 12 height 12
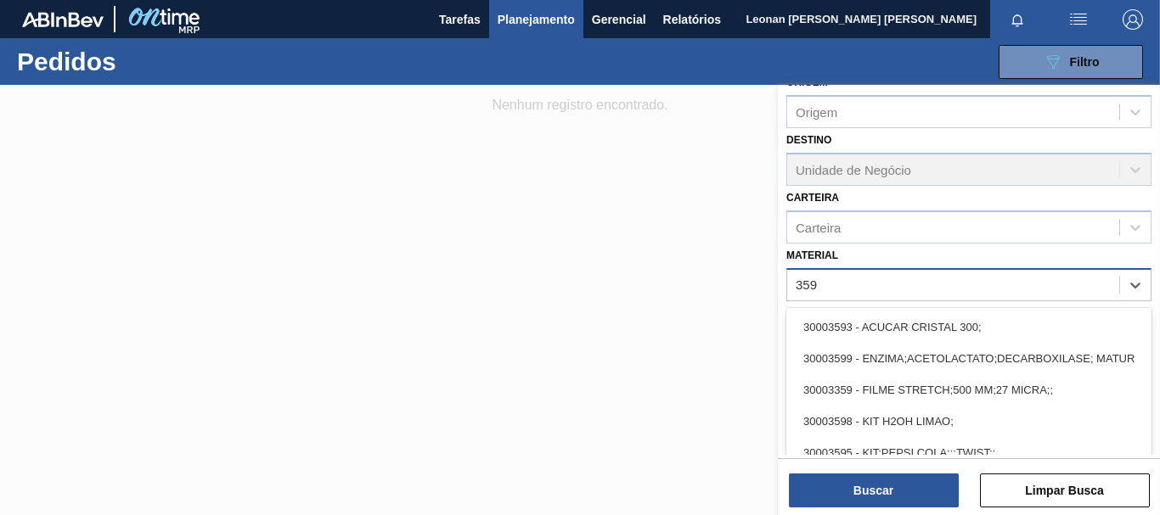
type input "3598"
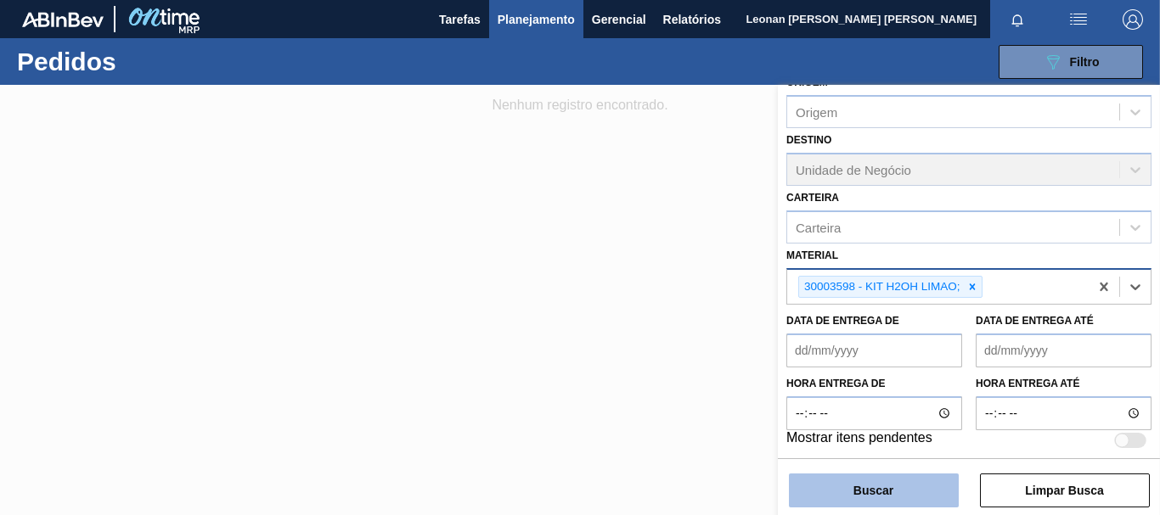
click at [873, 492] on button "Buscar" at bounding box center [874, 491] width 170 height 34
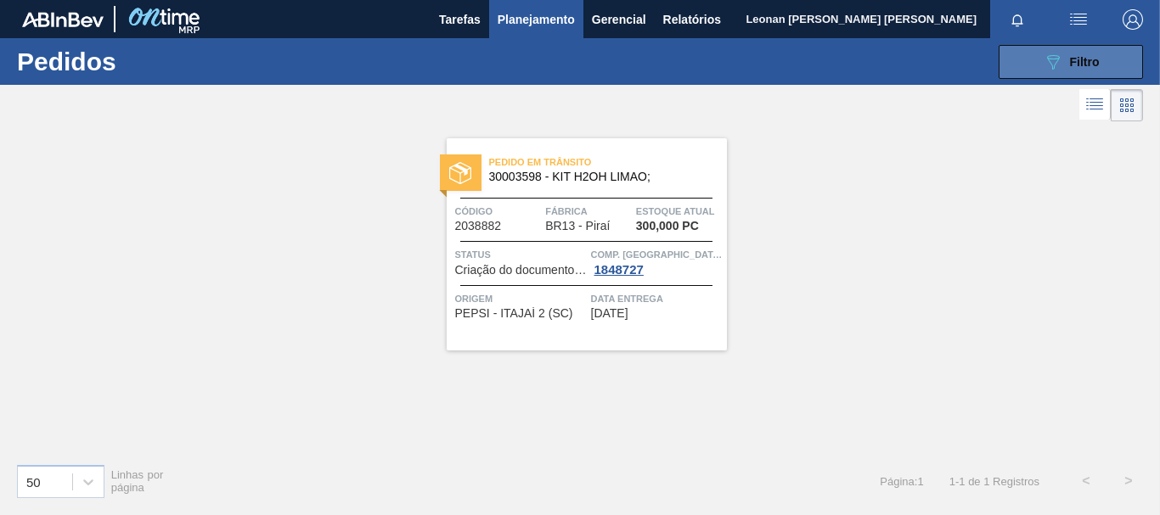
click at [1118, 64] on button "089F7B8B-B2A5-4AFE-B5C0-19BA573D28AC Filtro" at bounding box center [1071, 62] width 144 height 34
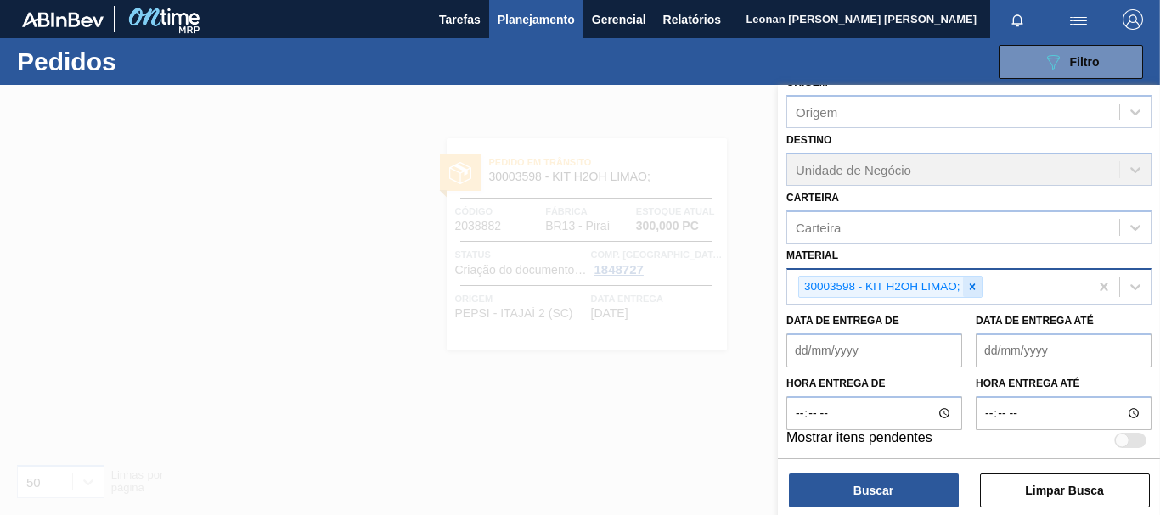
click at [974, 289] on icon at bounding box center [972, 287] width 6 height 6
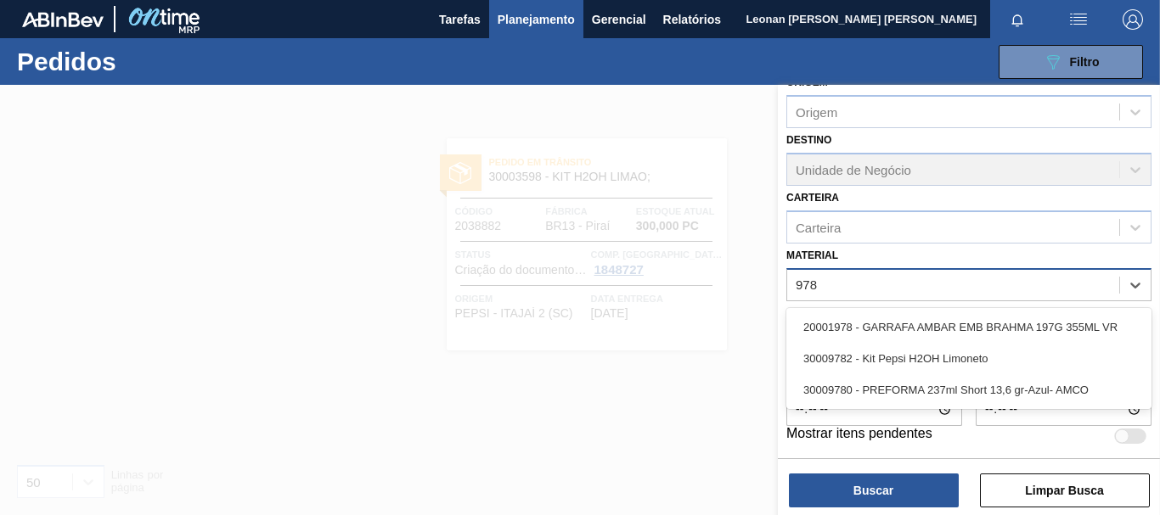
type input "9782"
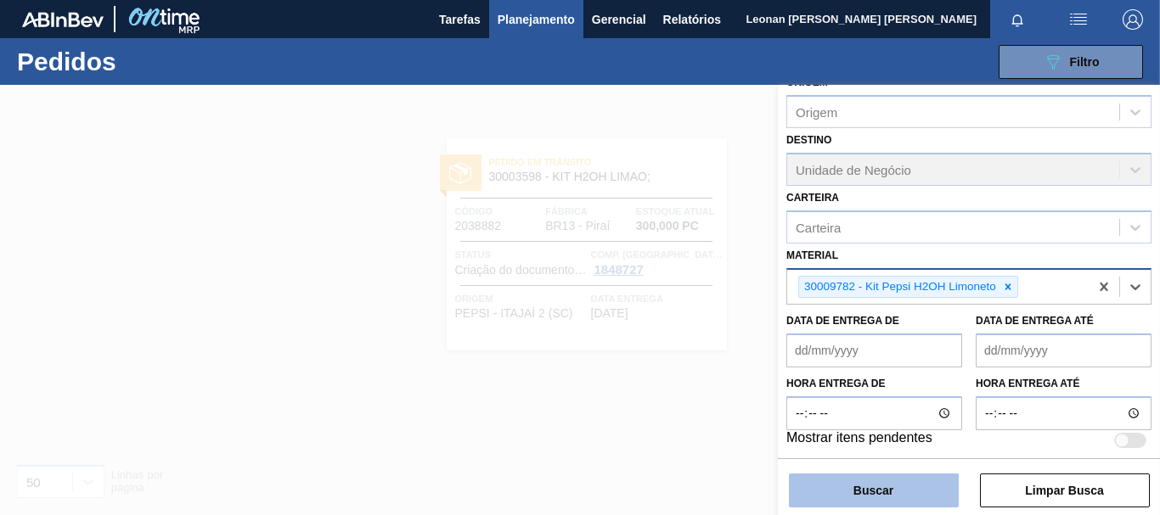
click at [929, 488] on button "Buscar" at bounding box center [874, 491] width 170 height 34
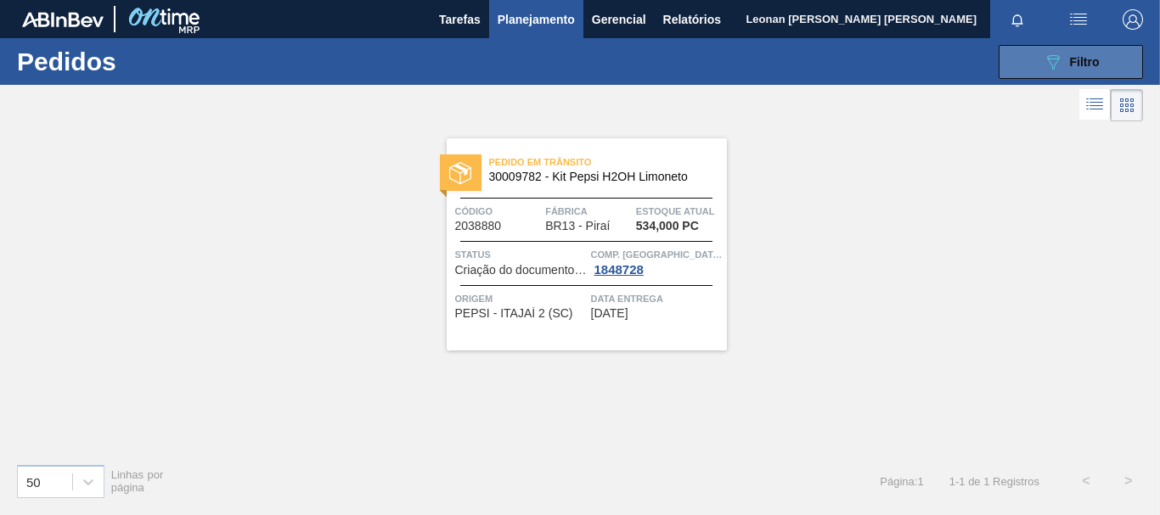
click at [1029, 59] on button "089F7B8B-B2A5-4AFE-B5C0-19BA573D28AC Filtro" at bounding box center [1071, 62] width 144 height 34
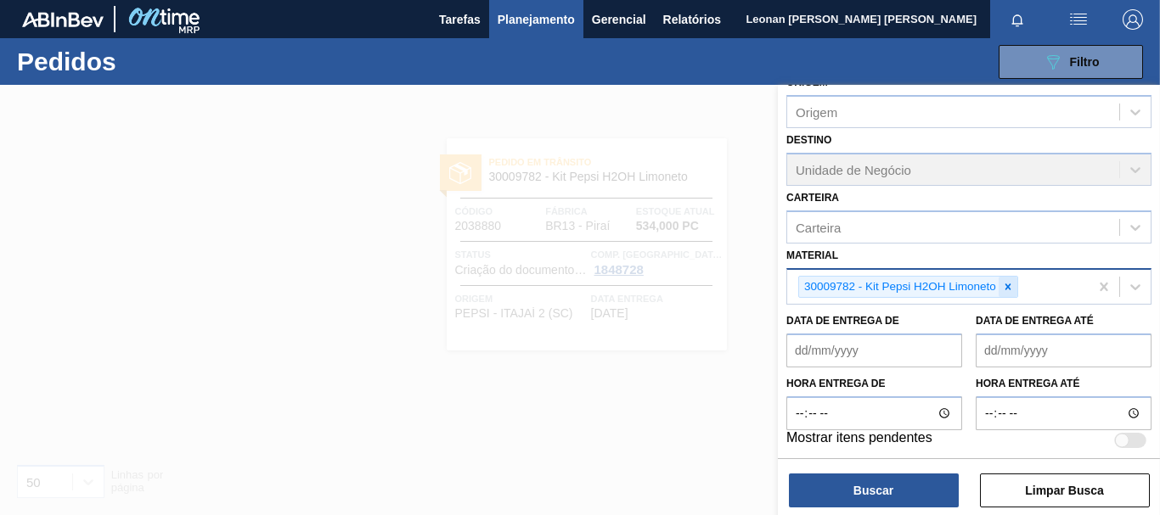
click at [1005, 287] on icon at bounding box center [1008, 287] width 12 height 12
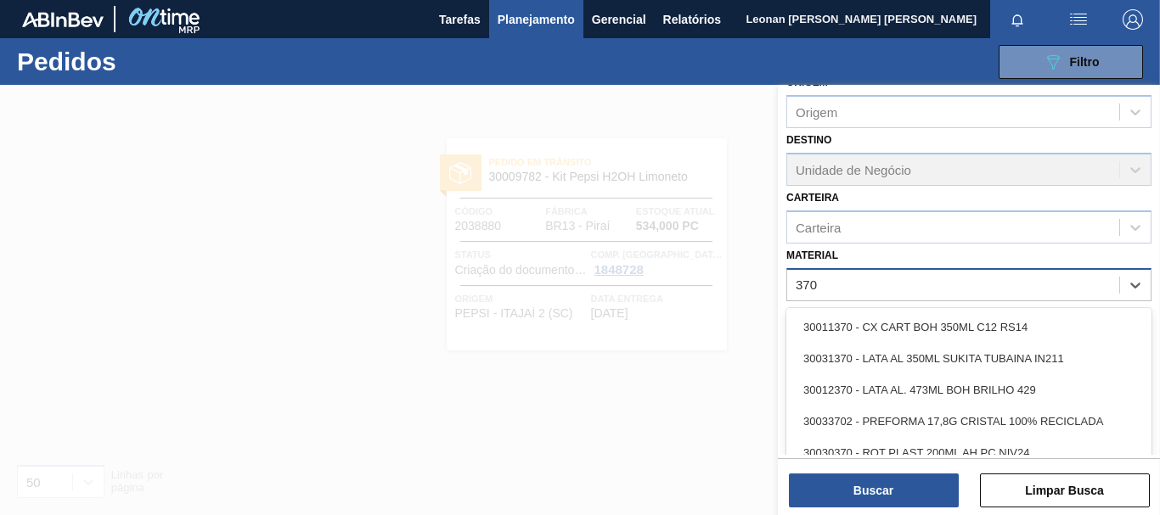
type input "3702"
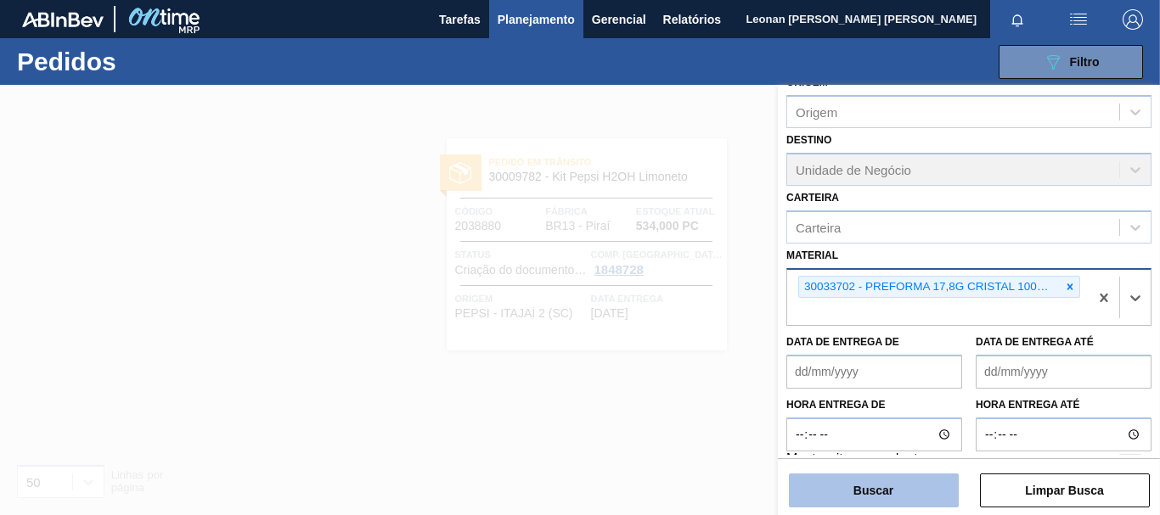
click at [907, 487] on button "Buscar" at bounding box center [874, 491] width 170 height 34
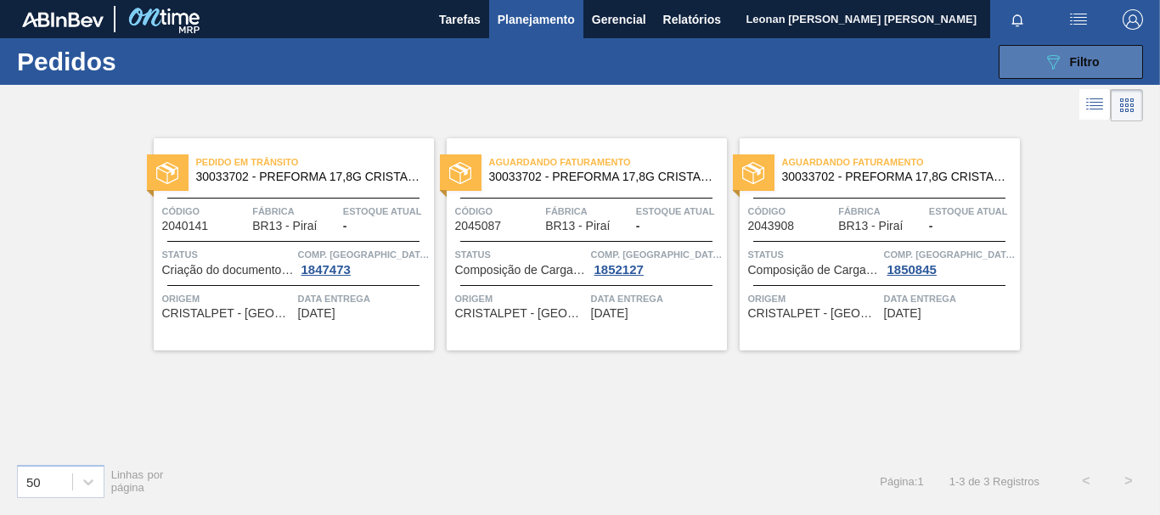
click at [1022, 67] on button "089F7B8B-B2A5-4AFE-B5C0-19BA573D28AC Filtro" at bounding box center [1071, 62] width 144 height 34
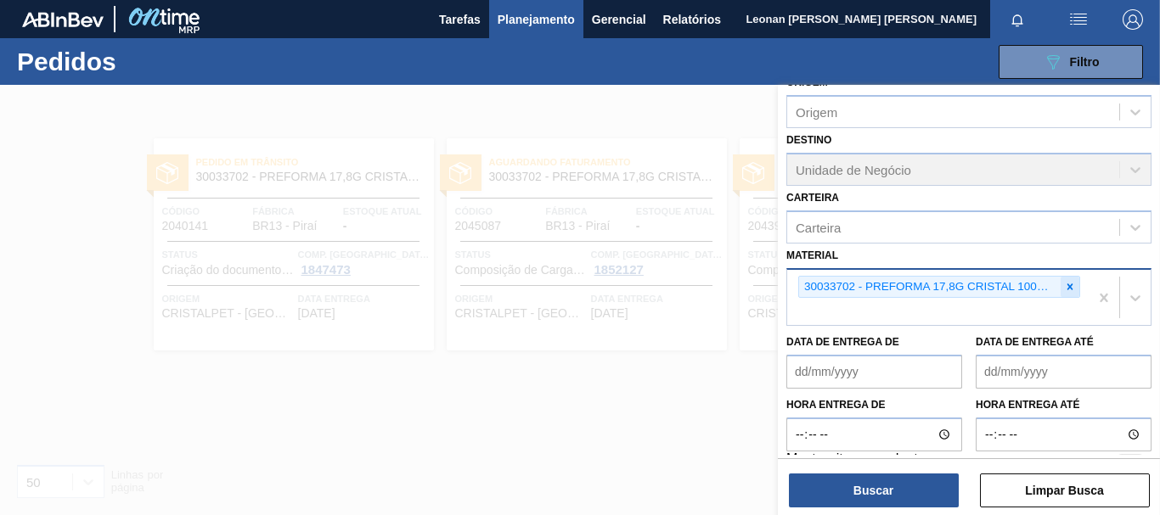
click at [1071, 286] on icon at bounding box center [1070, 287] width 12 height 12
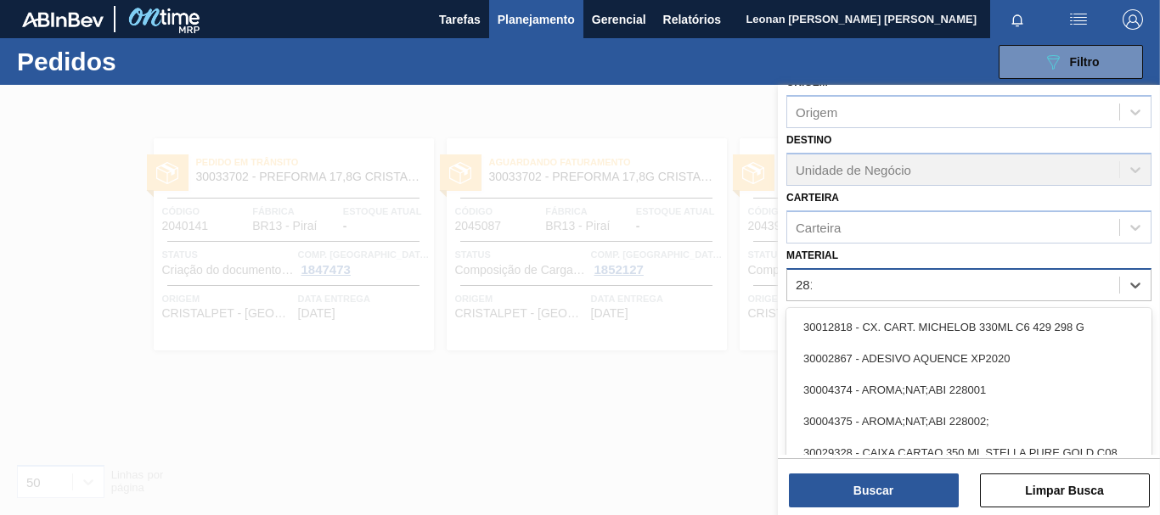
type input "2819"
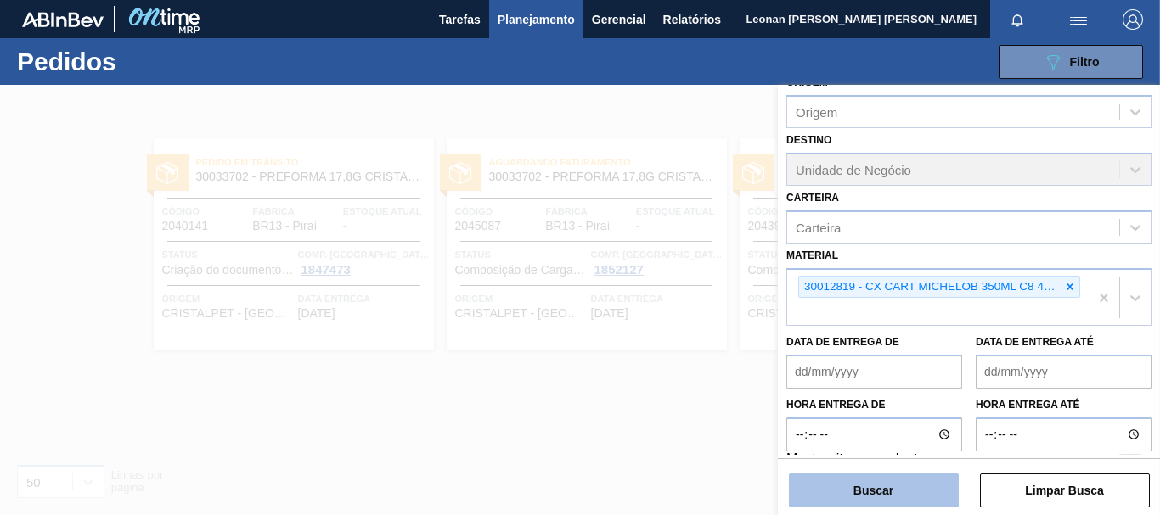
click at [871, 490] on button "Buscar" at bounding box center [874, 491] width 170 height 34
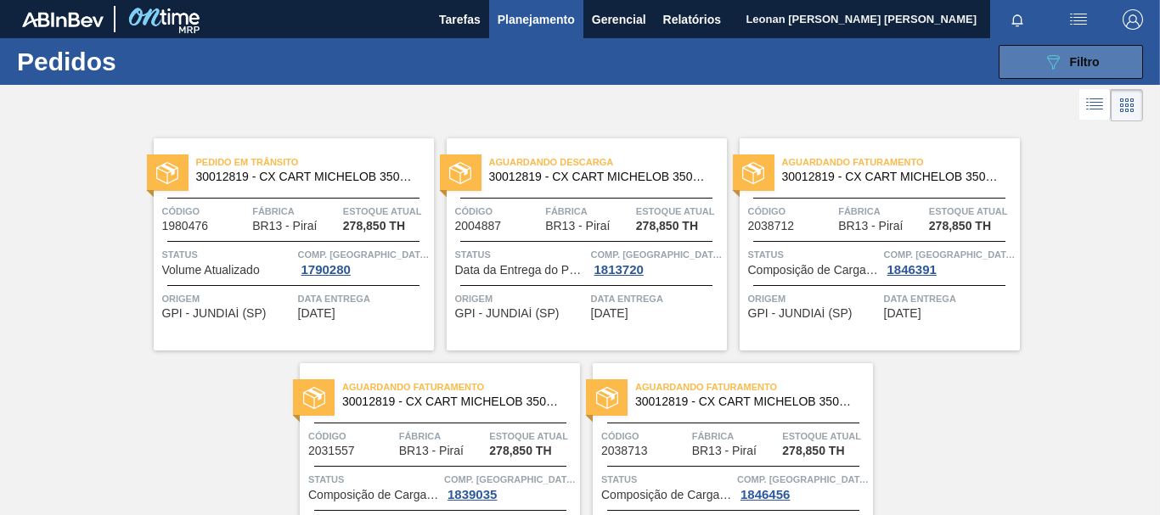
click at [1036, 57] on button "089F7B8B-B2A5-4AFE-B5C0-19BA573D28AC Filtro" at bounding box center [1071, 62] width 144 height 34
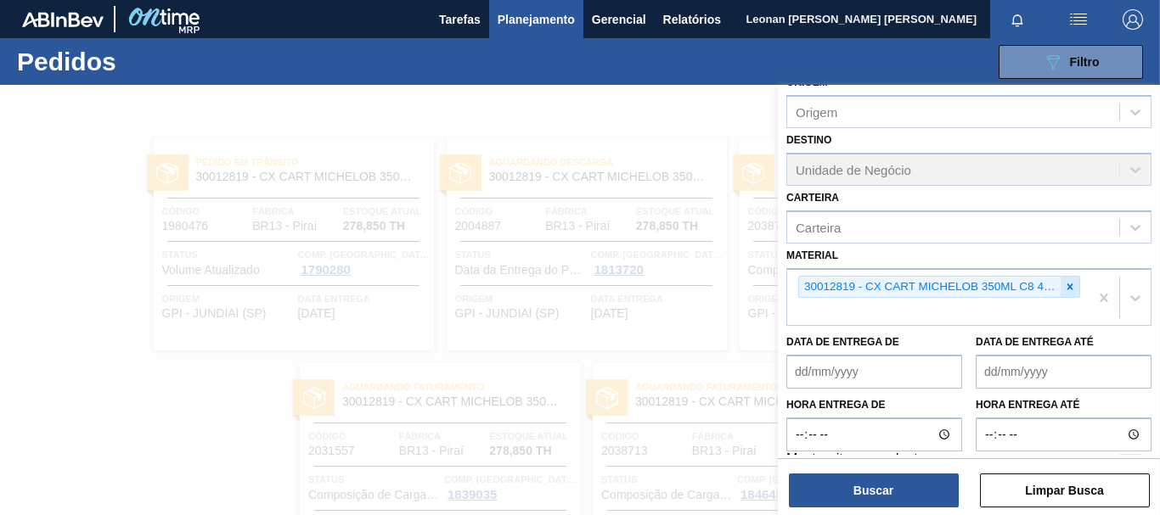
click at [1067, 283] on icon at bounding box center [1070, 287] width 12 height 12
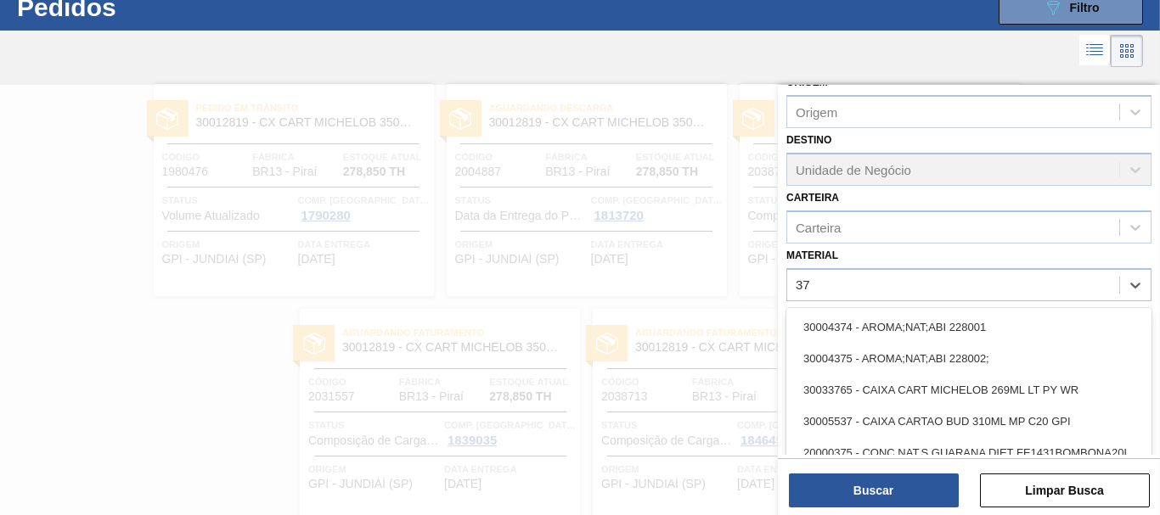
scroll to position [54, 0]
type input "3702"
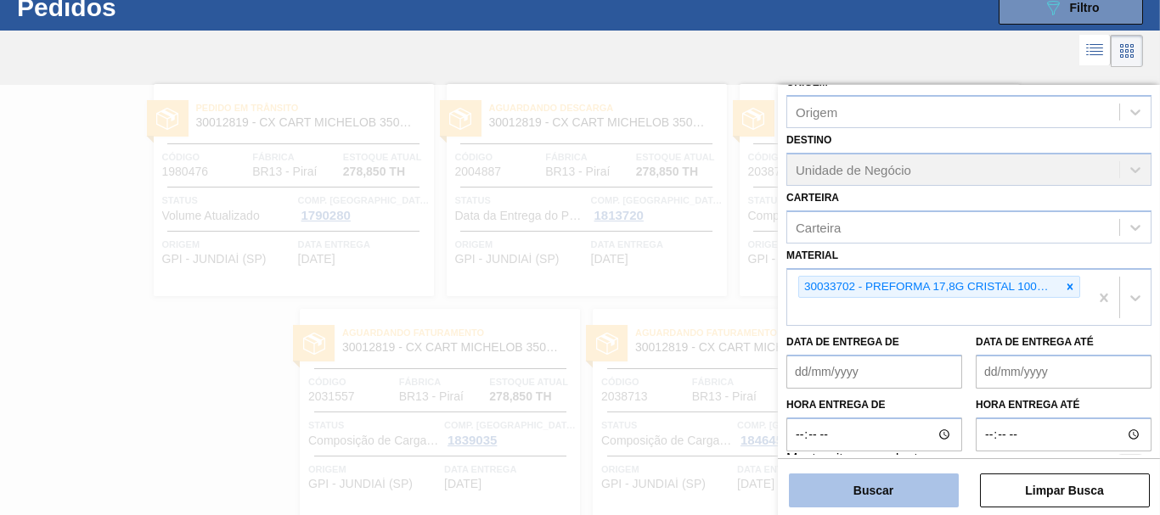
click at [898, 491] on button "Buscar" at bounding box center [874, 491] width 170 height 34
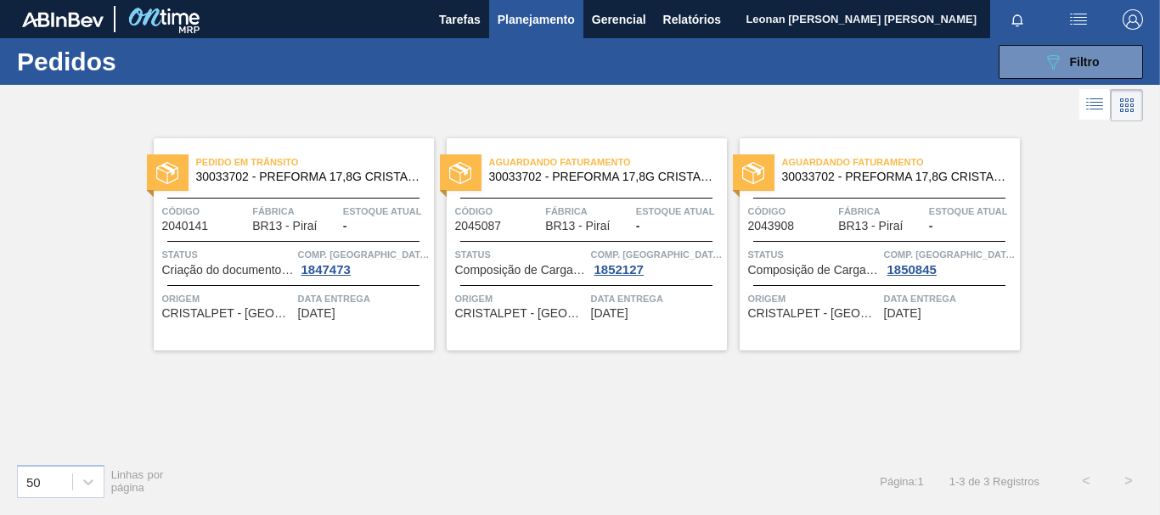
scroll to position [0, 0]
click at [1087, 55] on span "Filtro" at bounding box center [1085, 62] width 30 height 14
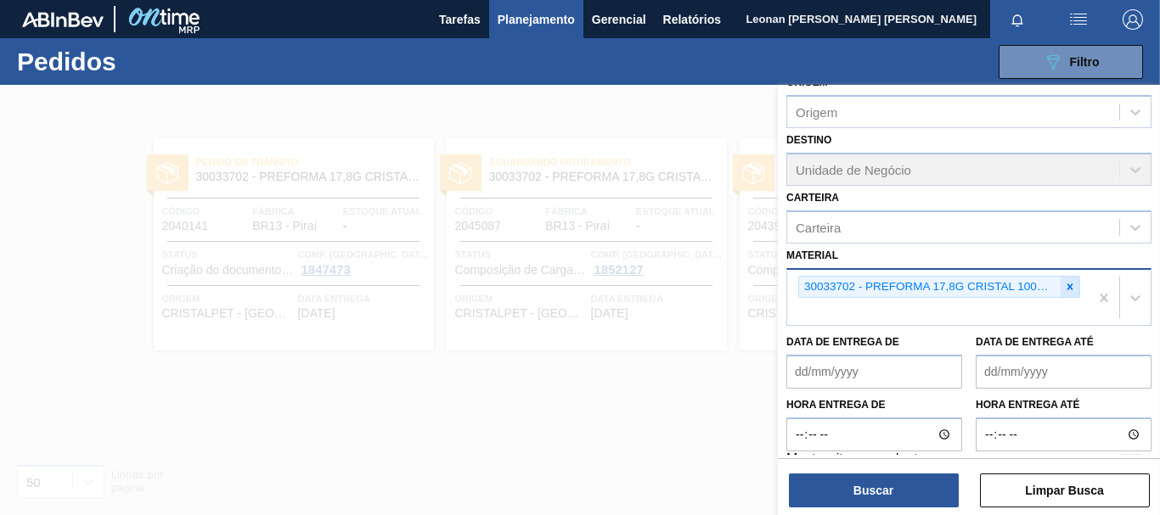
click at [1065, 284] on icon at bounding box center [1070, 287] width 12 height 12
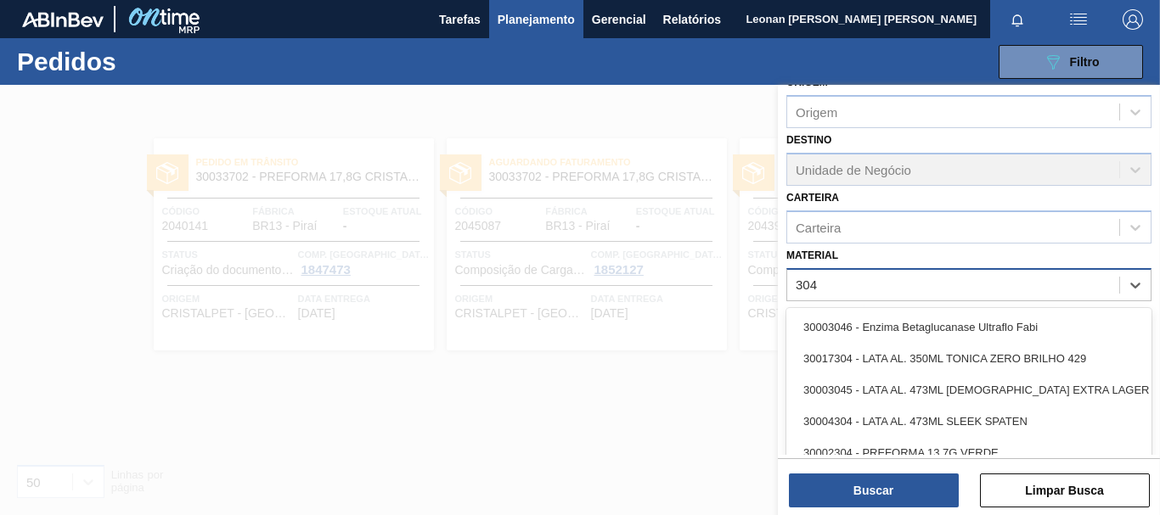
type input "3048"
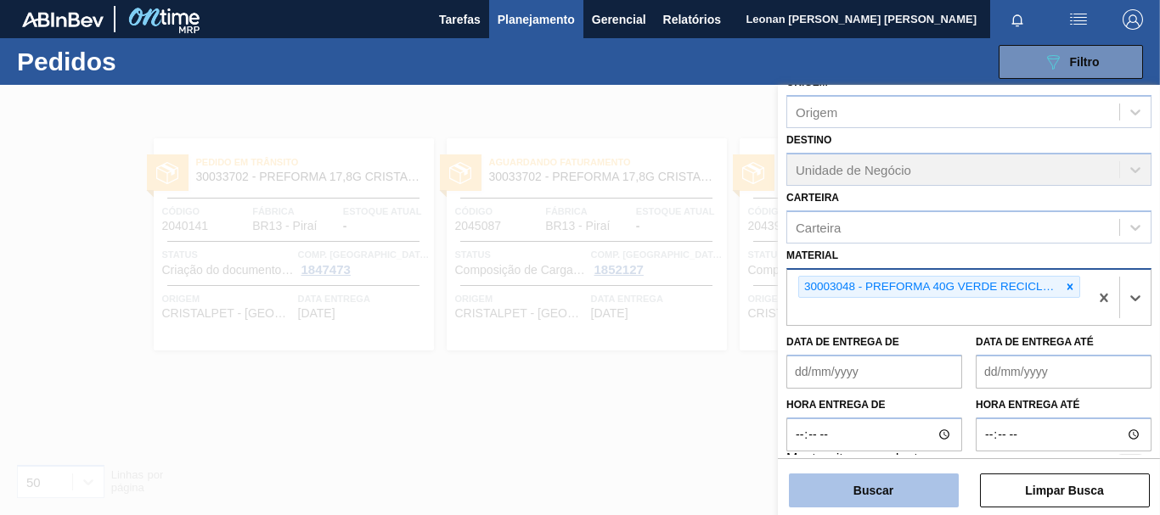
click at [946, 494] on button "Buscar" at bounding box center [874, 491] width 170 height 34
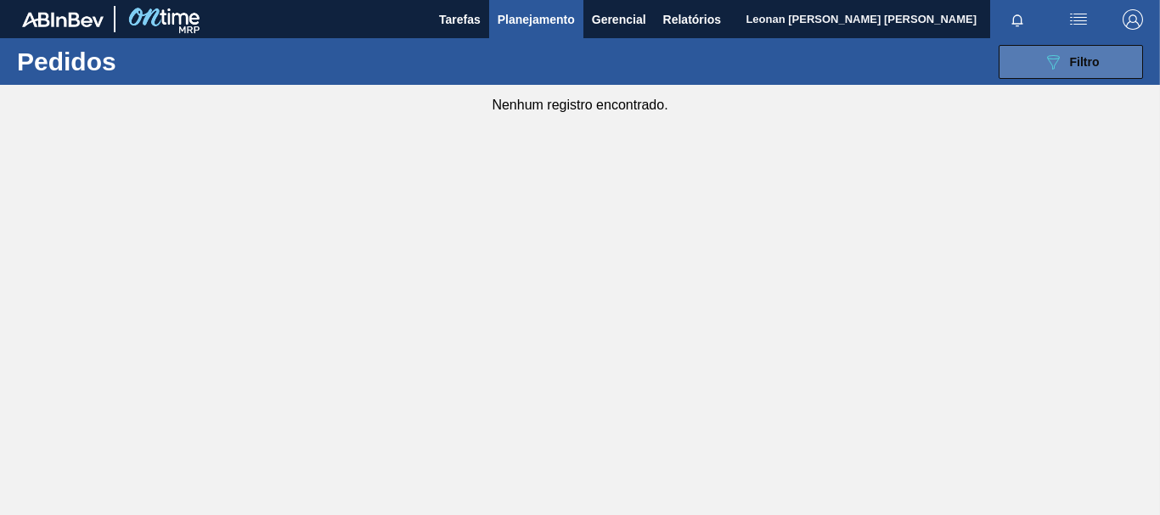
click at [1084, 59] on span "Filtro" at bounding box center [1085, 62] width 30 height 14
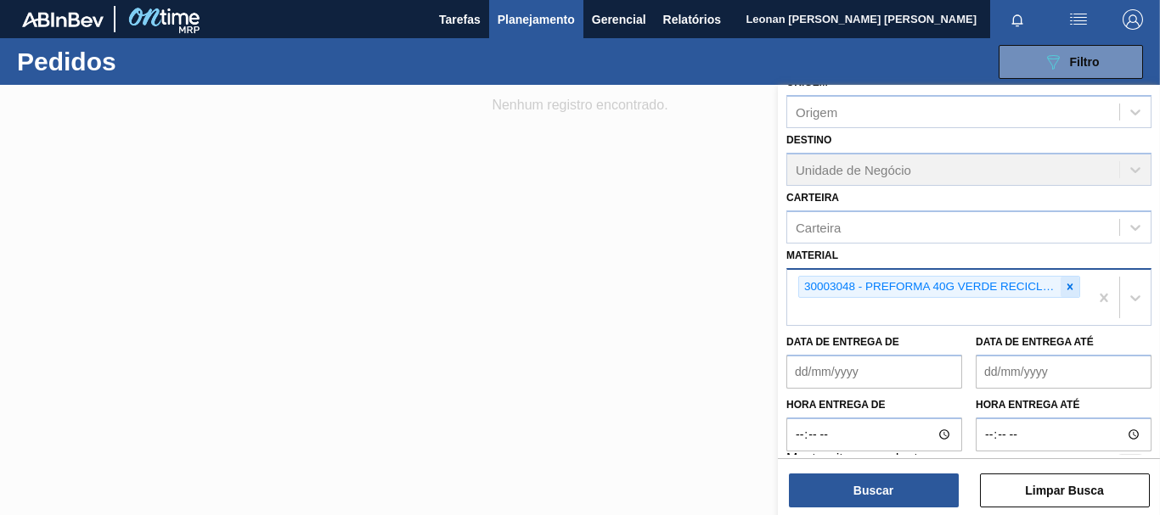
click at [1072, 285] on icon at bounding box center [1070, 287] width 12 height 12
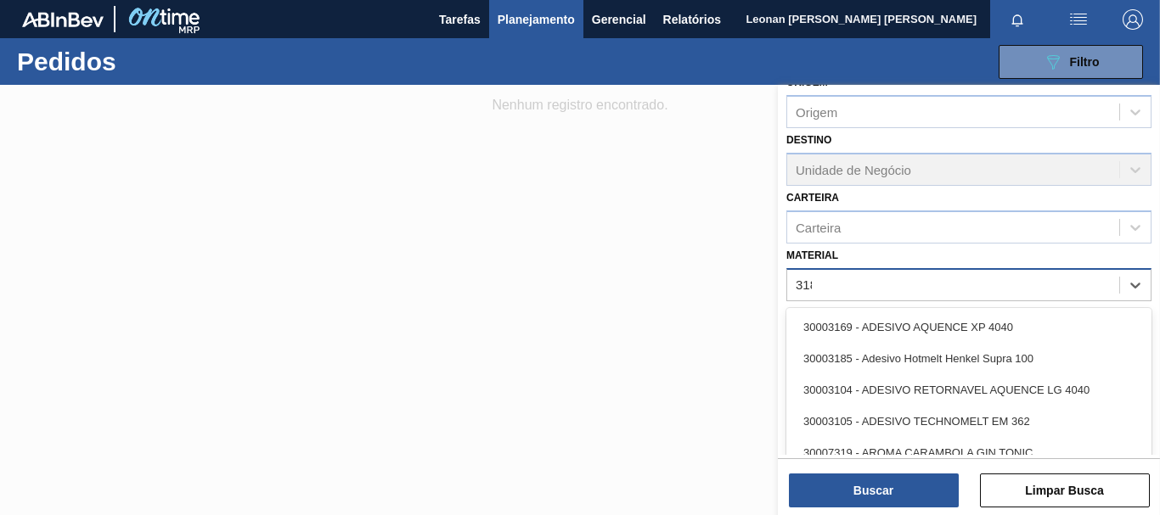
type input "3188"
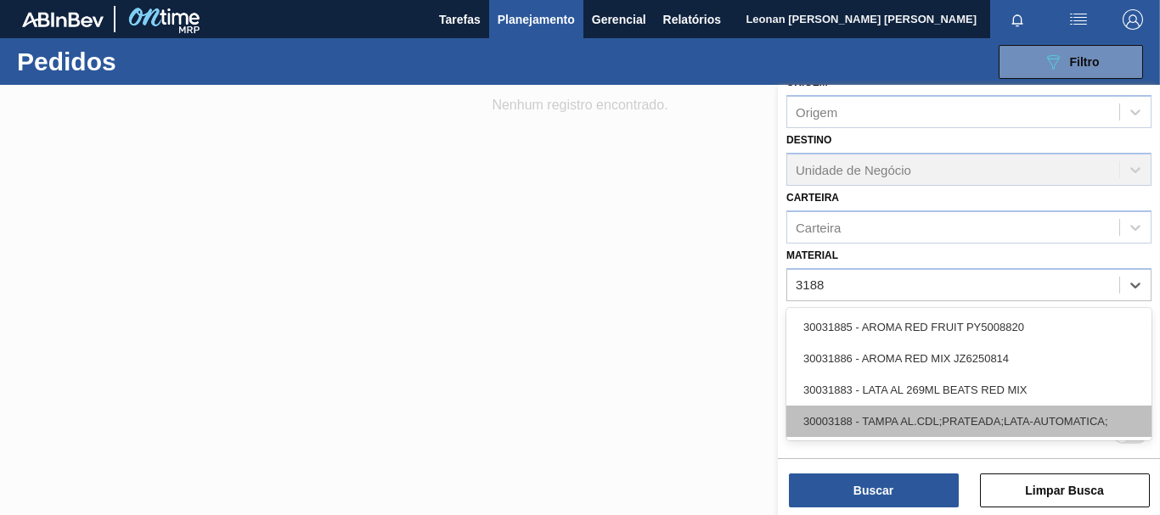
click at [1022, 426] on div "30003188 - TAMPA AL.CDL;PRATEADA;LATA-AUTOMATICA;" at bounding box center [968, 421] width 365 height 31
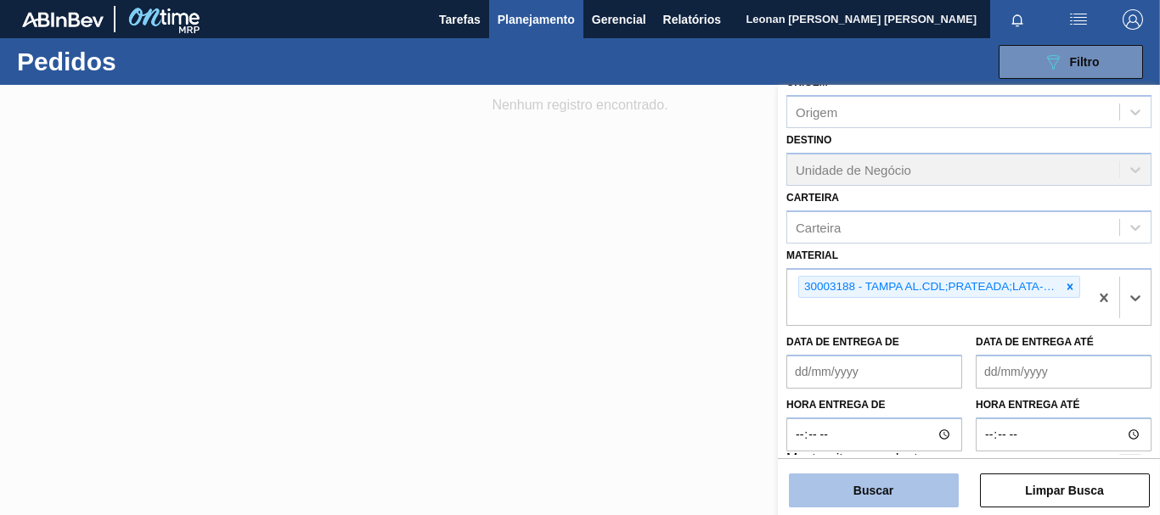
click at [937, 486] on button "Buscar" at bounding box center [874, 491] width 170 height 34
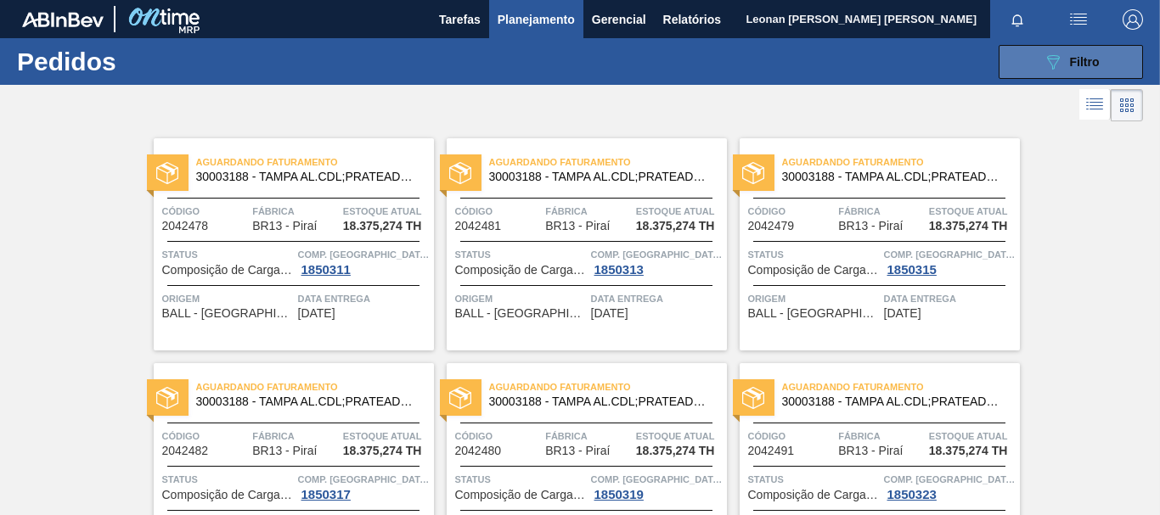
click at [1056, 65] on icon "089F7B8B-B2A5-4AFE-B5C0-19BA573D28AC" at bounding box center [1053, 62] width 20 height 20
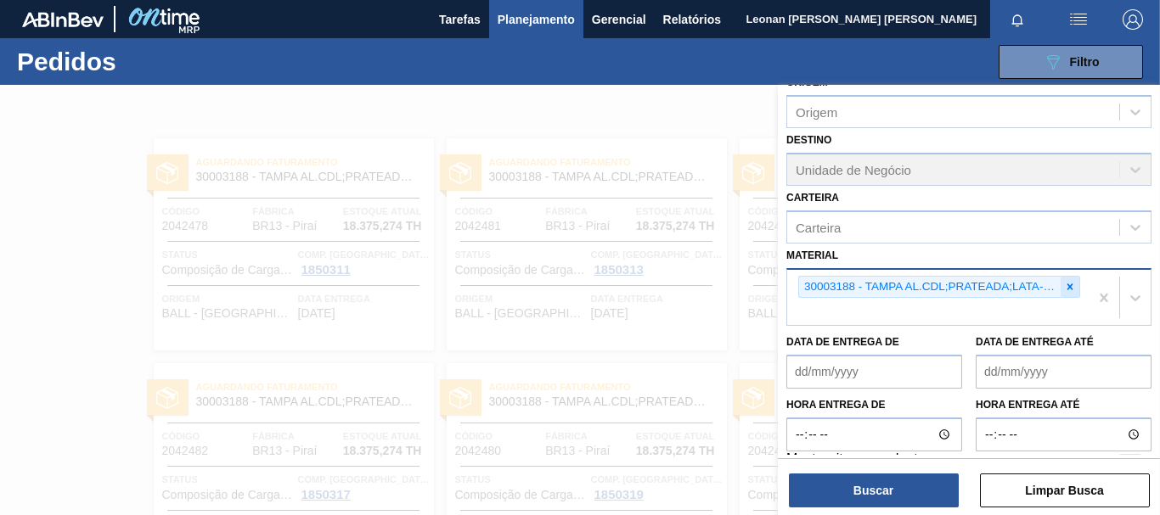
click at [1068, 285] on icon at bounding box center [1070, 287] width 6 height 6
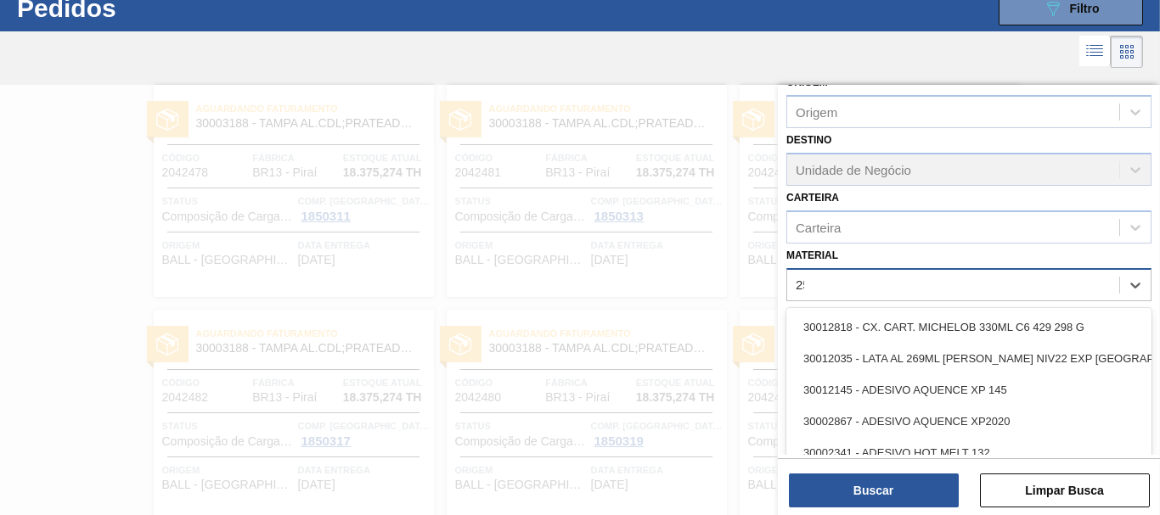
scroll to position [54, 0]
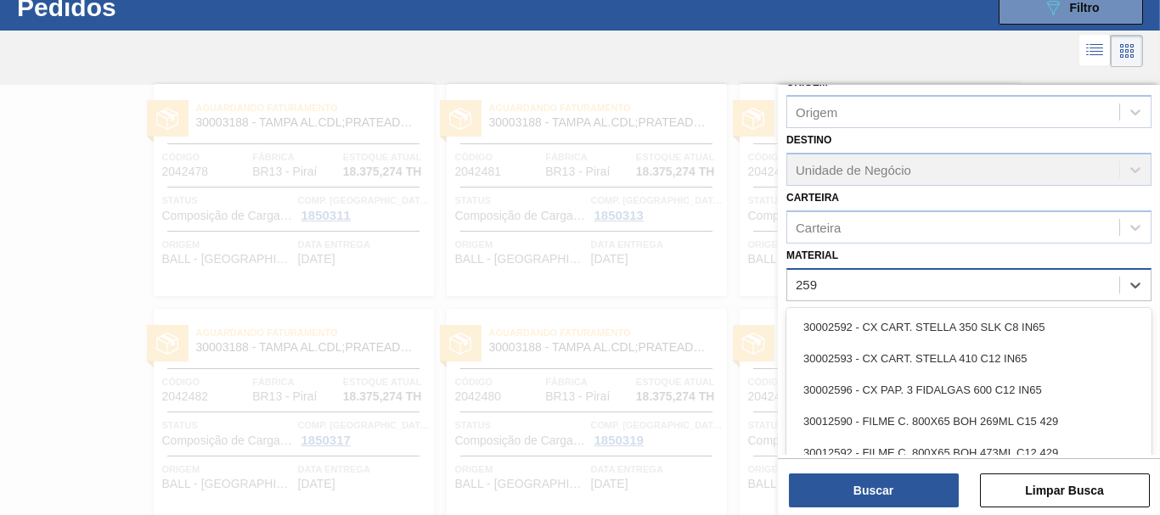
type input "2598"
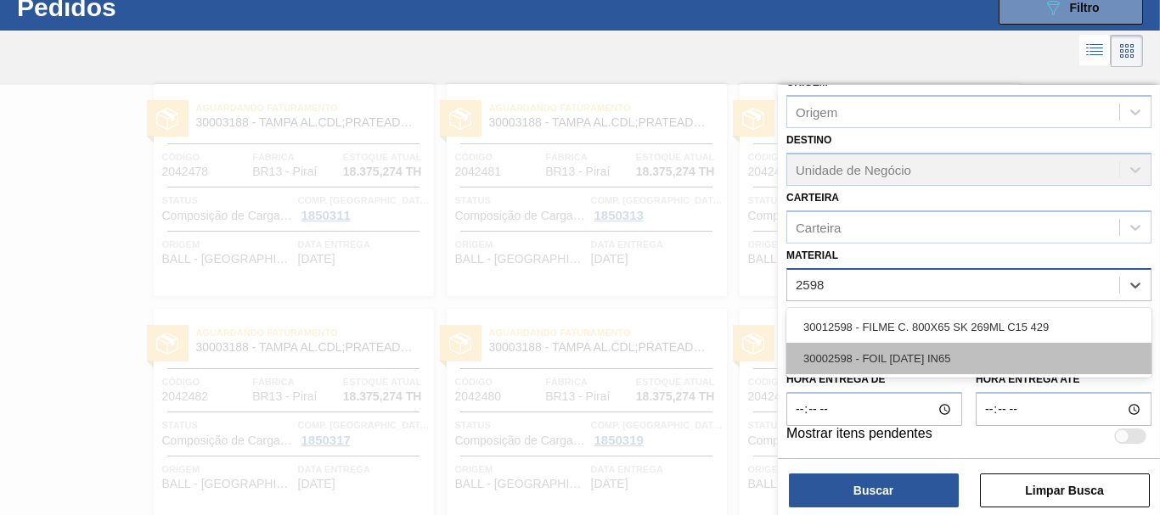
click at [1024, 357] on div "30002598 - FOIL [DATE] IN65" at bounding box center [968, 358] width 365 height 31
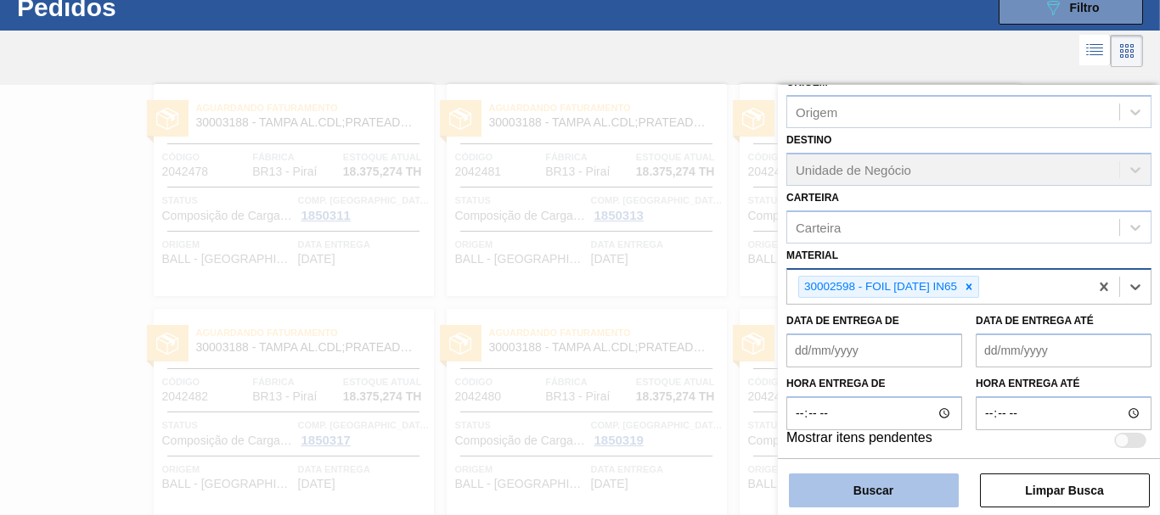
click at [944, 481] on button "Buscar" at bounding box center [874, 491] width 170 height 34
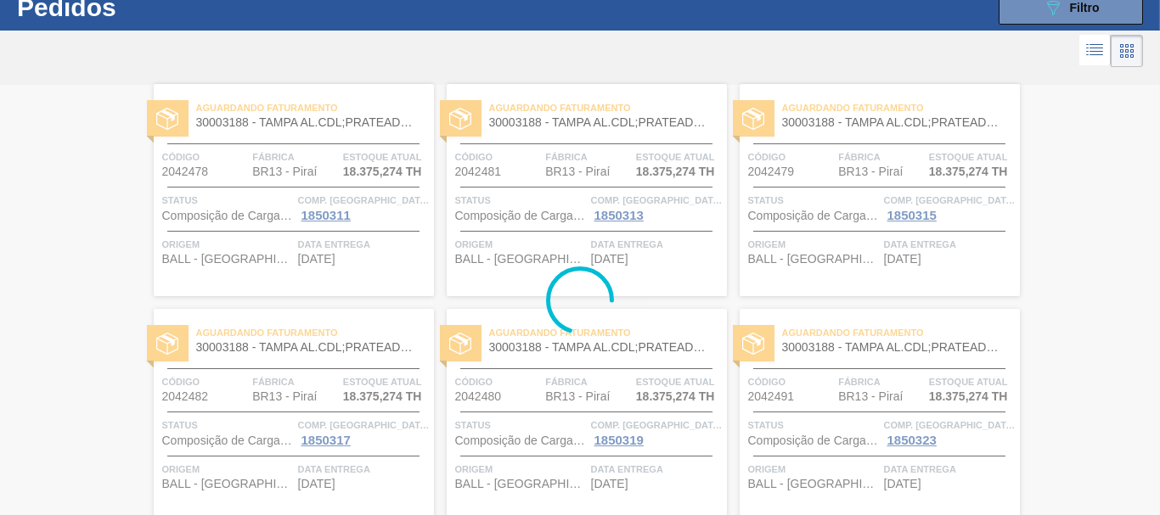
scroll to position [0, 0]
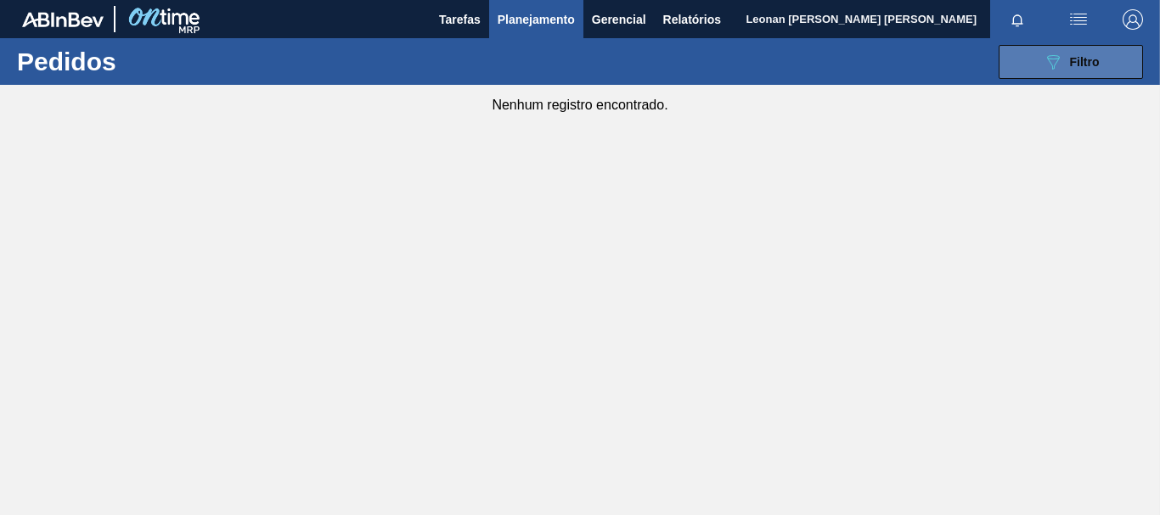
click at [1051, 74] on button "089F7B8B-B2A5-4AFE-B5C0-19BA573D28AC Filtro" at bounding box center [1071, 62] width 144 height 34
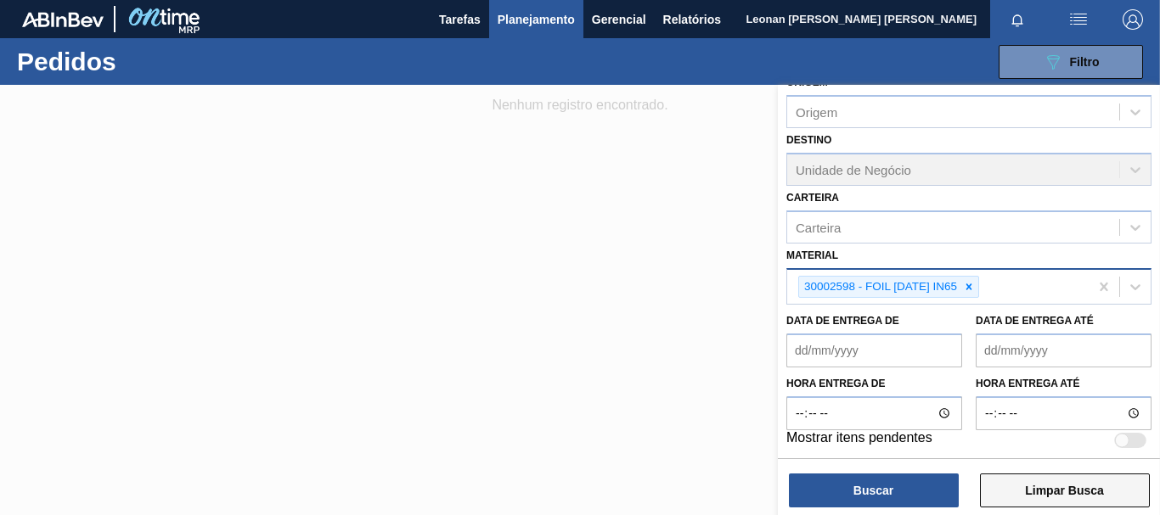
click at [1103, 481] on button "Limpar Busca" at bounding box center [1065, 491] width 170 height 34
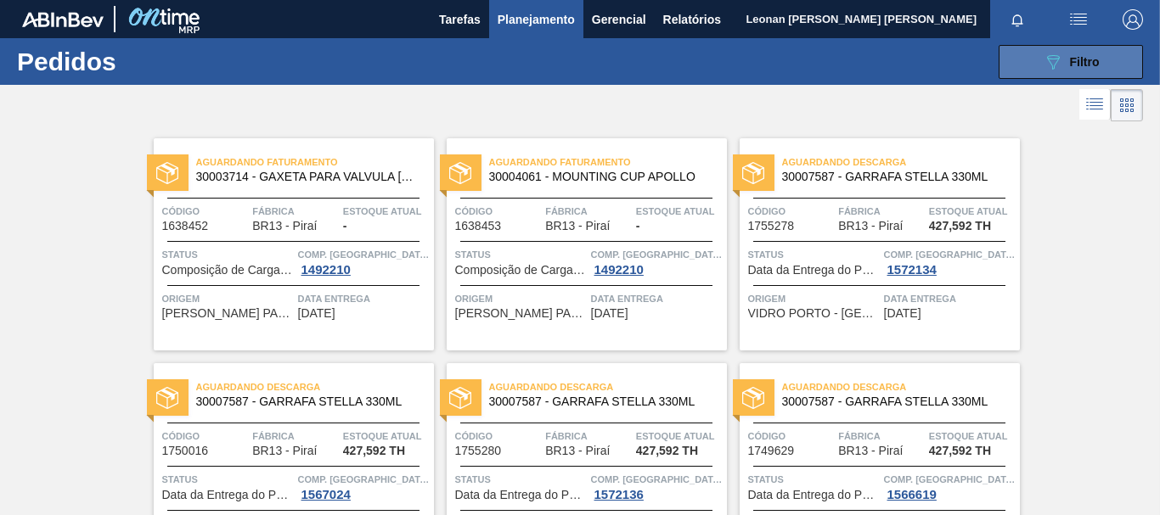
click at [1056, 64] on icon "089F7B8B-B2A5-4AFE-B5C0-19BA573D28AC" at bounding box center [1053, 62] width 20 height 20
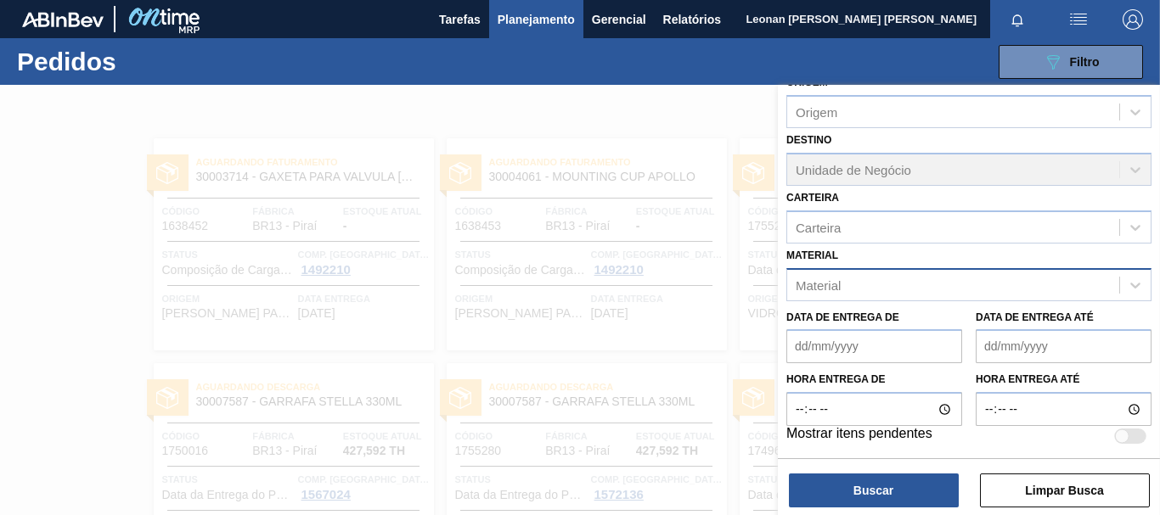
click at [957, 294] on div "Material" at bounding box center [953, 285] width 332 height 25
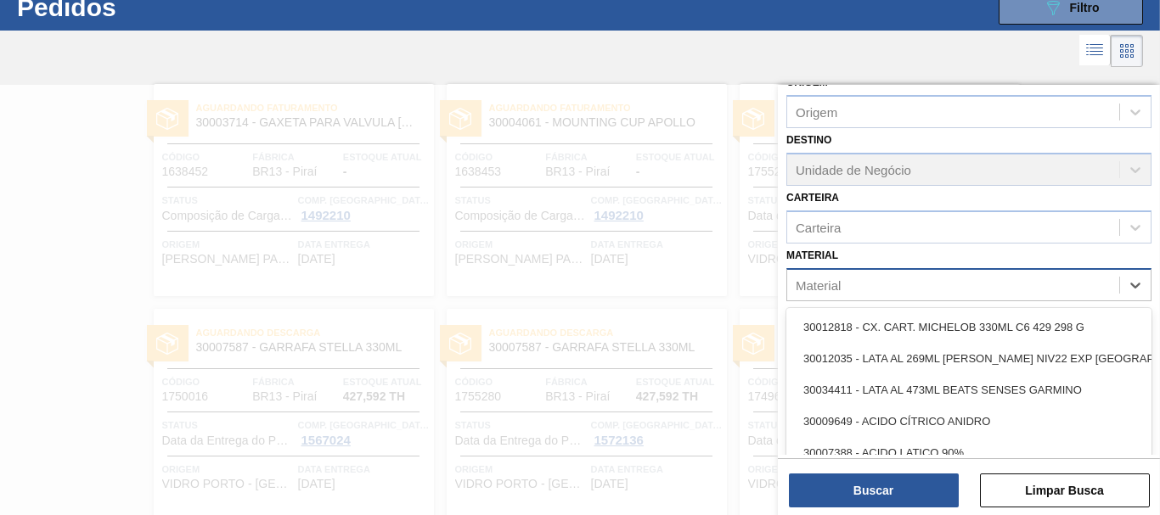
scroll to position [54, 0]
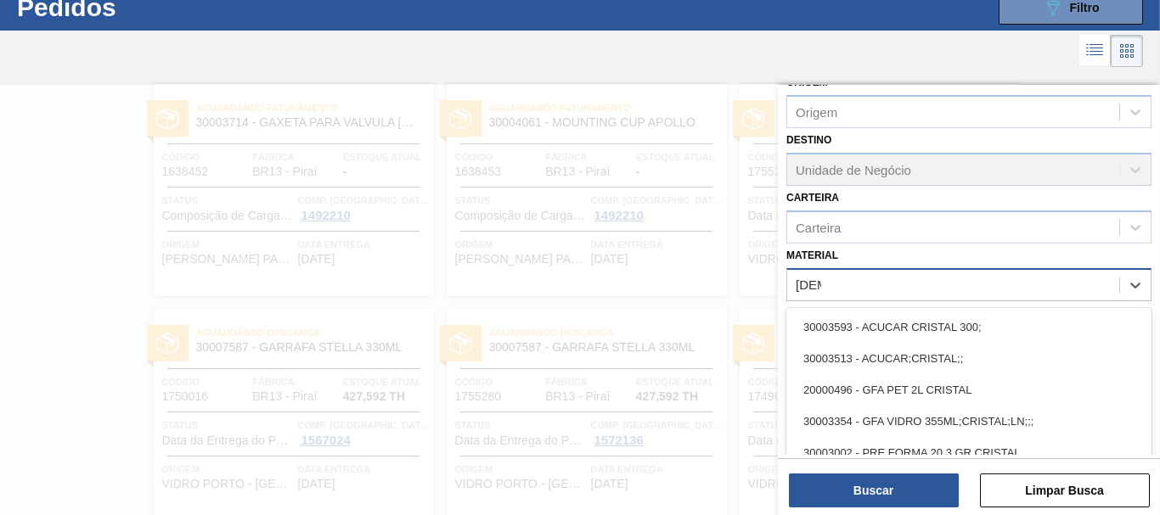
type input "[DEMOGRAPHIC_DATA]"
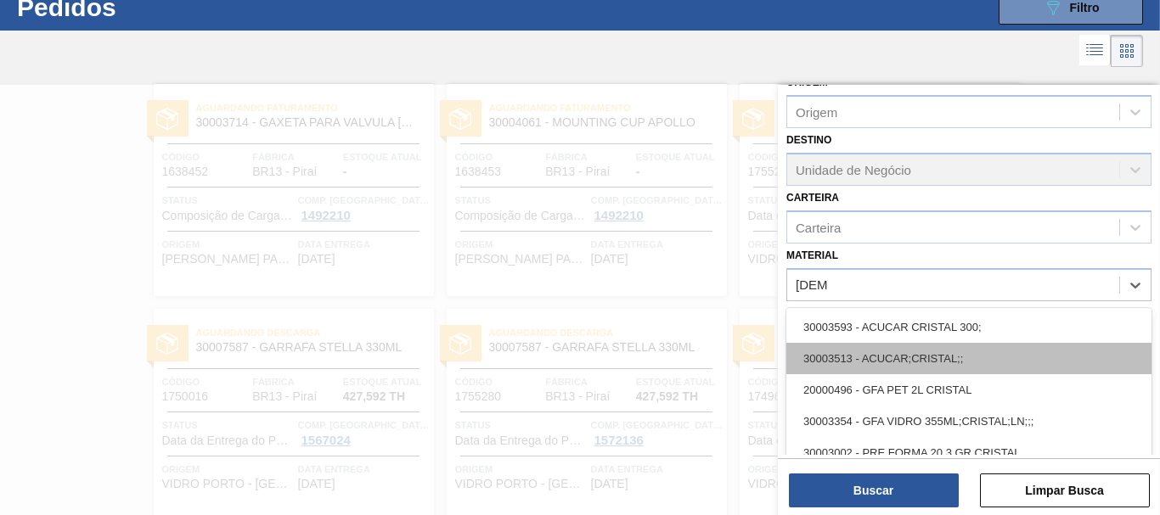
click at [934, 355] on div "30003513 - ACUCAR;CRISTAL;;" at bounding box center [968, 358] width 365 height 31
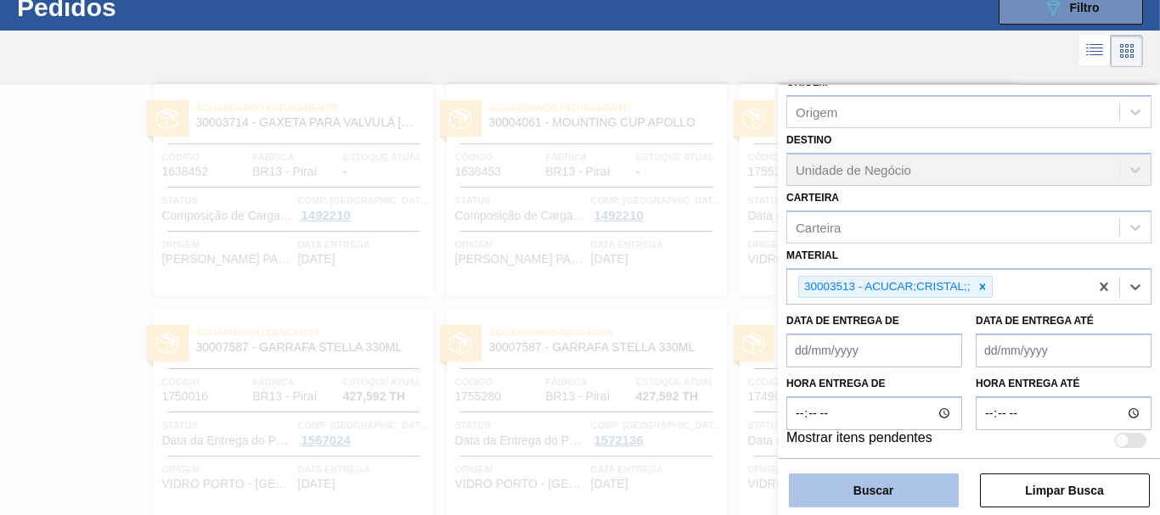
click at [923, 495] on button "Buscar" at bounding box center [874, 491] width 170 height 34
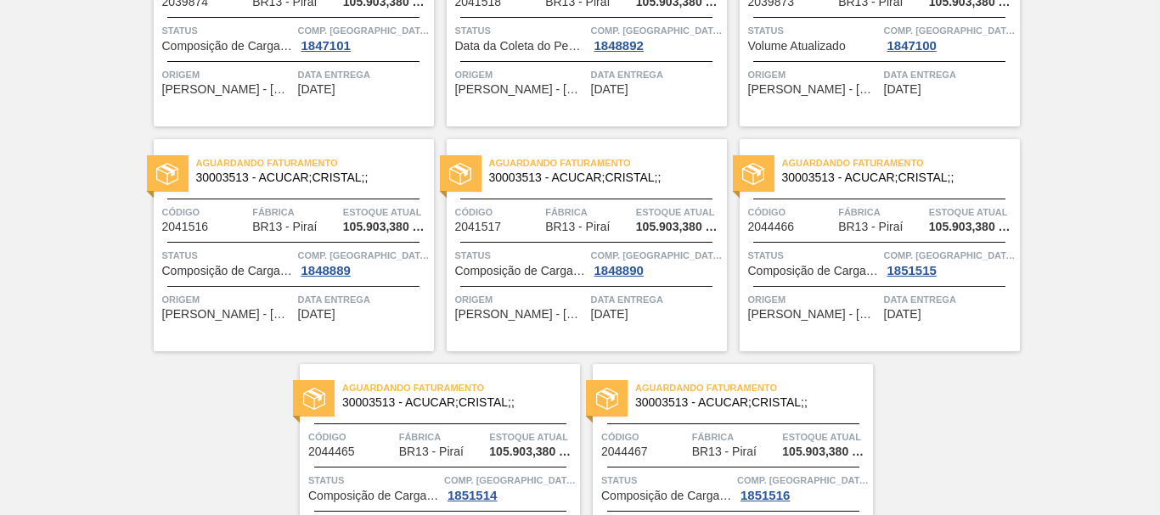
scroll to position [0, 0]
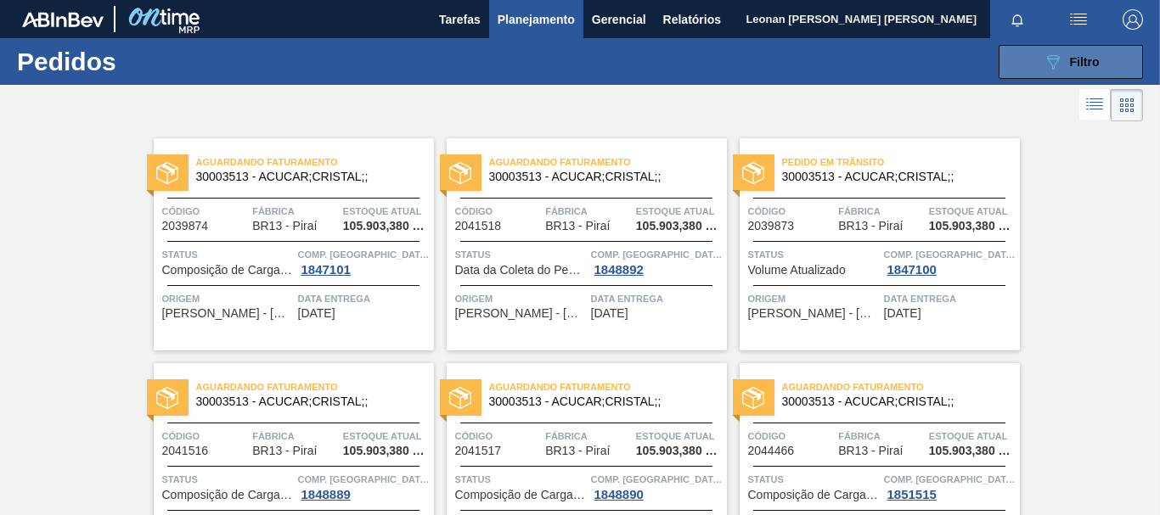
click at [1088, 61] on span "Filtro" at bounding box center [1085, 62] width 30 height 14
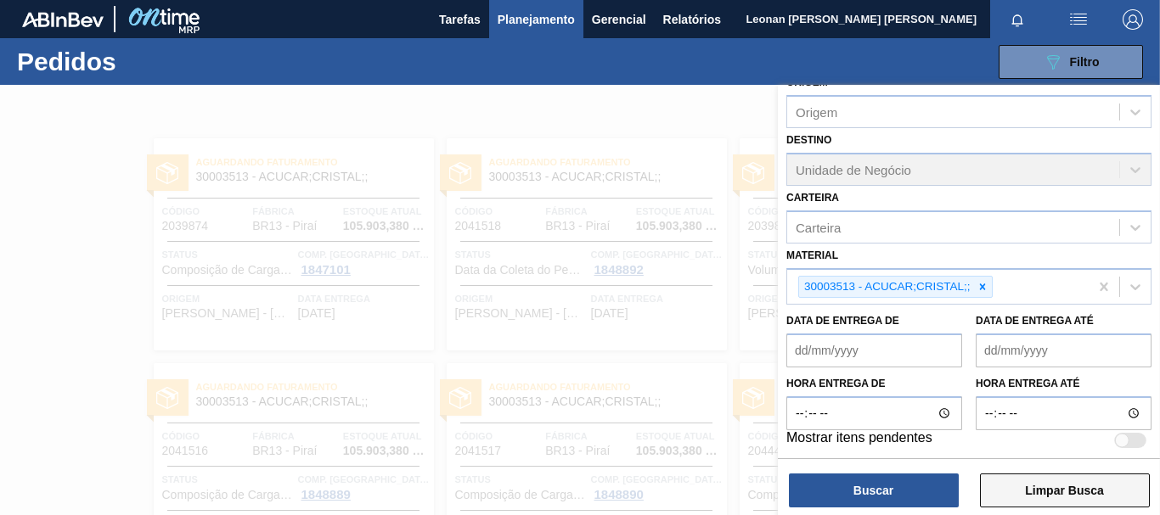
click at [1098, 493] on button "Limpar Busca" at bounding box center [1065, 491] width 170 height 34
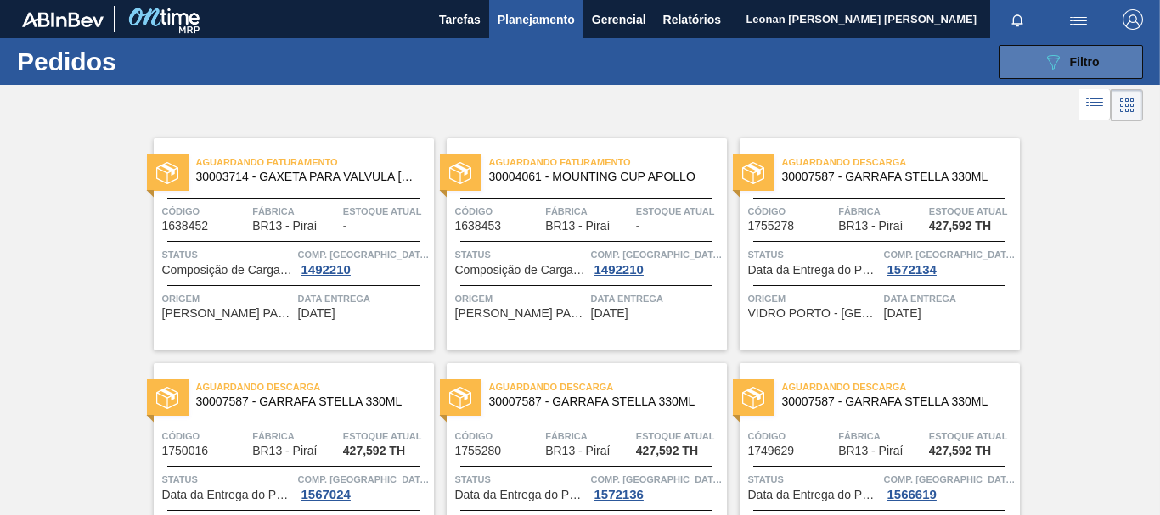
click at [1060, 70] on icon "089F7B8B-B2A5-4AFE-B5C0-19BA573D28AC" at bounding box center [1053, 62] width 20 height 20
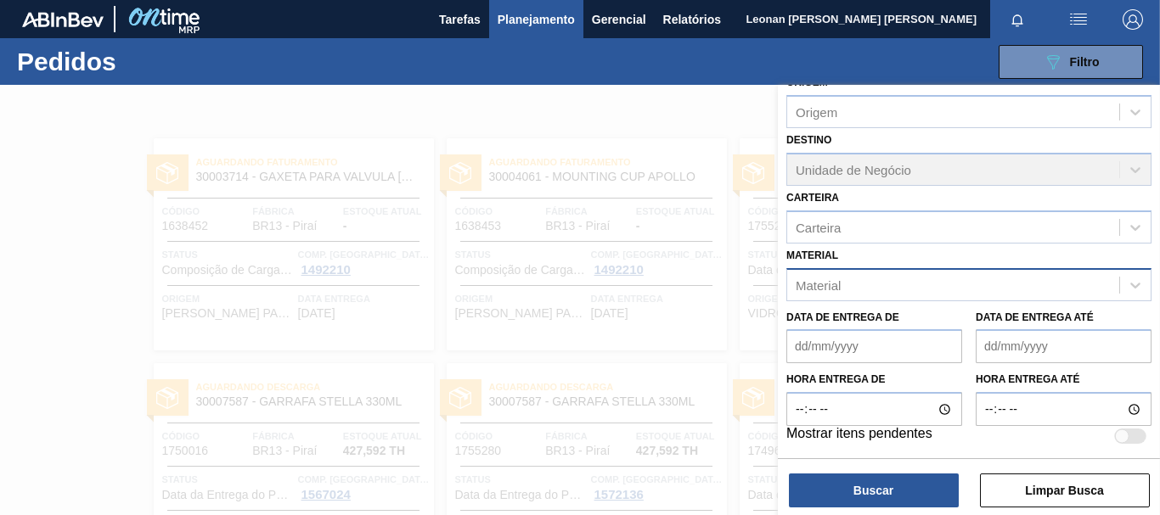
click at [938, 281] on div "Material" at bounding box center [953, 285] width 332 height 25
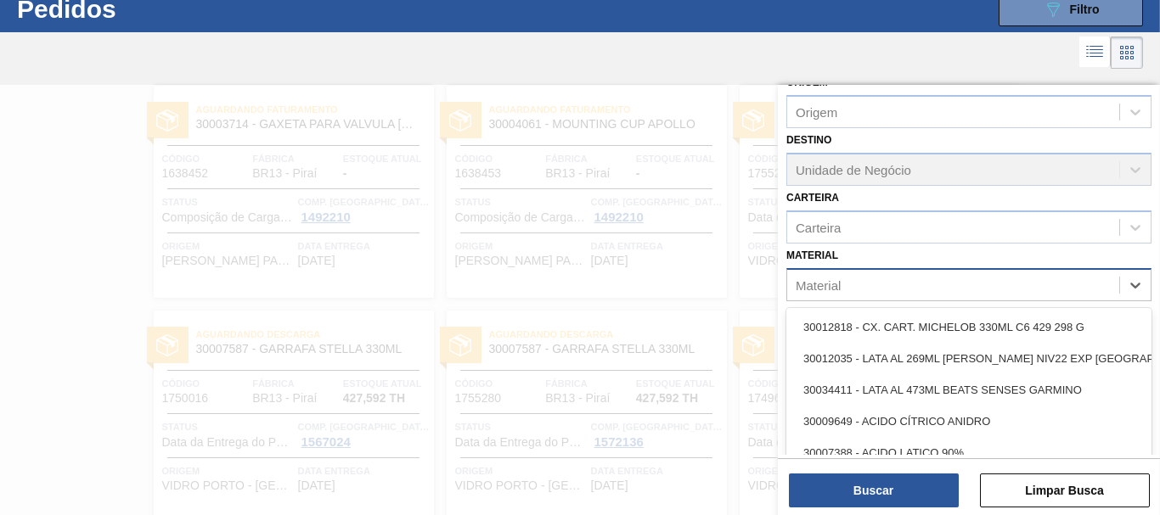
scroll to position [54, 0]
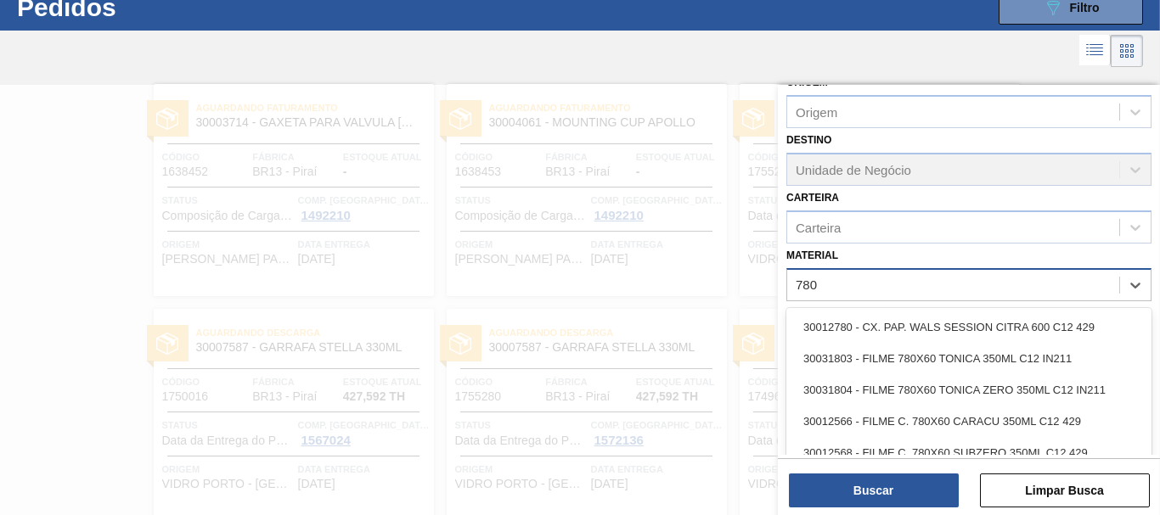
type input "7803"
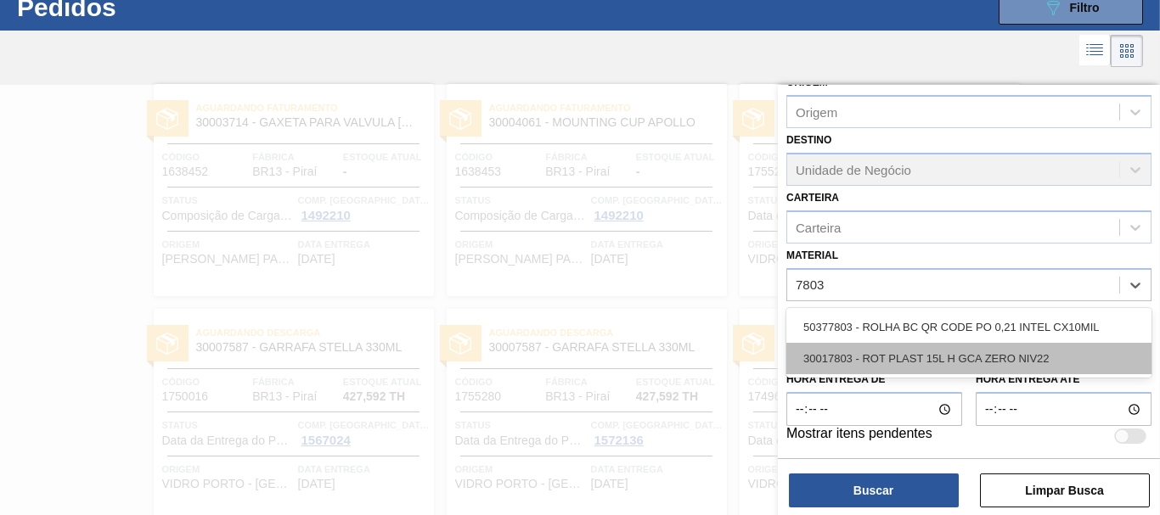
click at [992, 365] on div "30017803 - ROT PLAST 15L H GCA ZERO NIV22" at bounding box center [968, 358] width 365 height 31
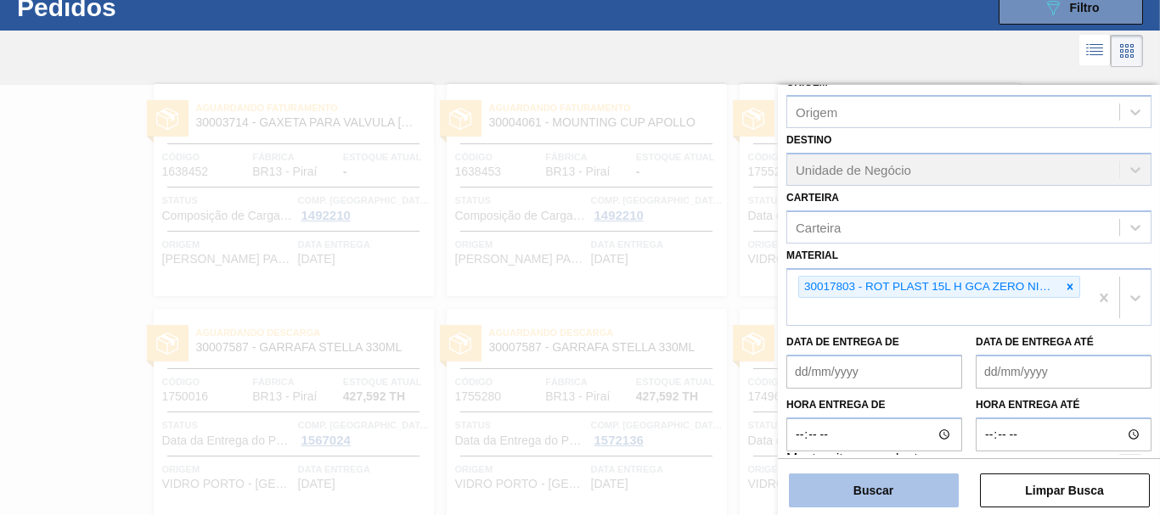
click at [880, 497] on button "Buscar" at bounding box center [874, 491] width 170 height 34
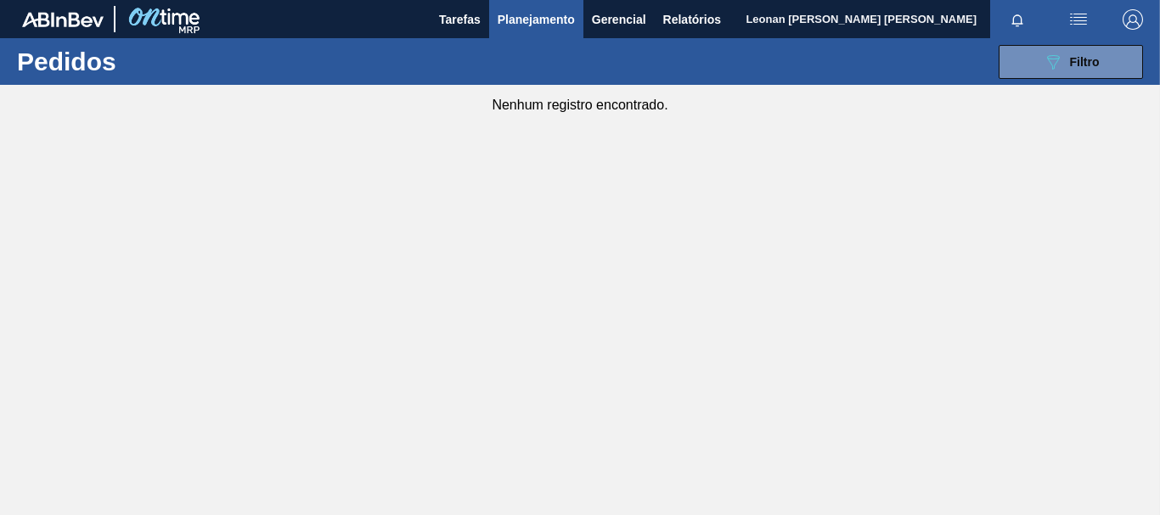
scroll to position [0, 0]
